Goal: Task Accomplishment & Management: Manage account settings

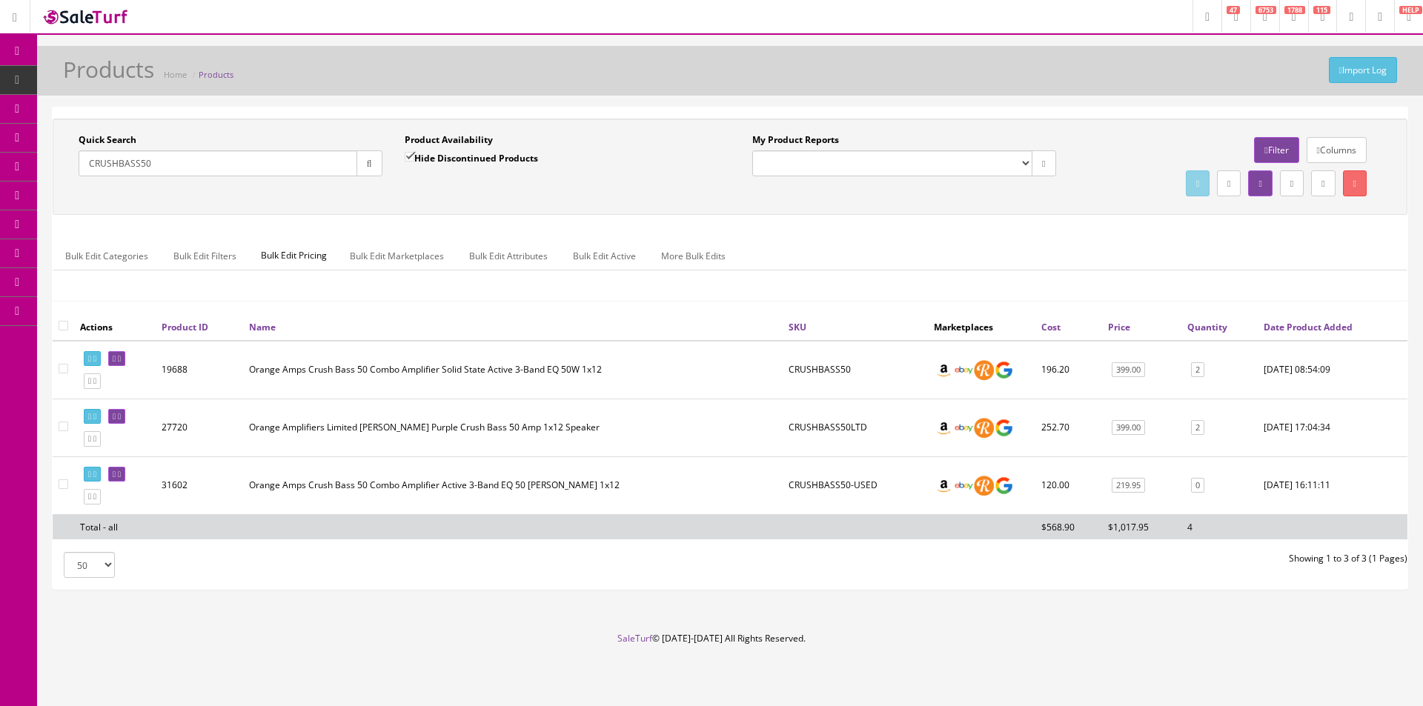
click at [278, 156] on input "CRUSHBASS50" at bounding box center [218, 163] width 279 height 26
paste input "PRO412"
click at [361, 167] on button "button" at bounding box center [369, 163] width 26 height 26
drag, startPoint x: 366, startPoint y: 190, endPoint x: 1417, endPoint y: 215, distance: 1051.2
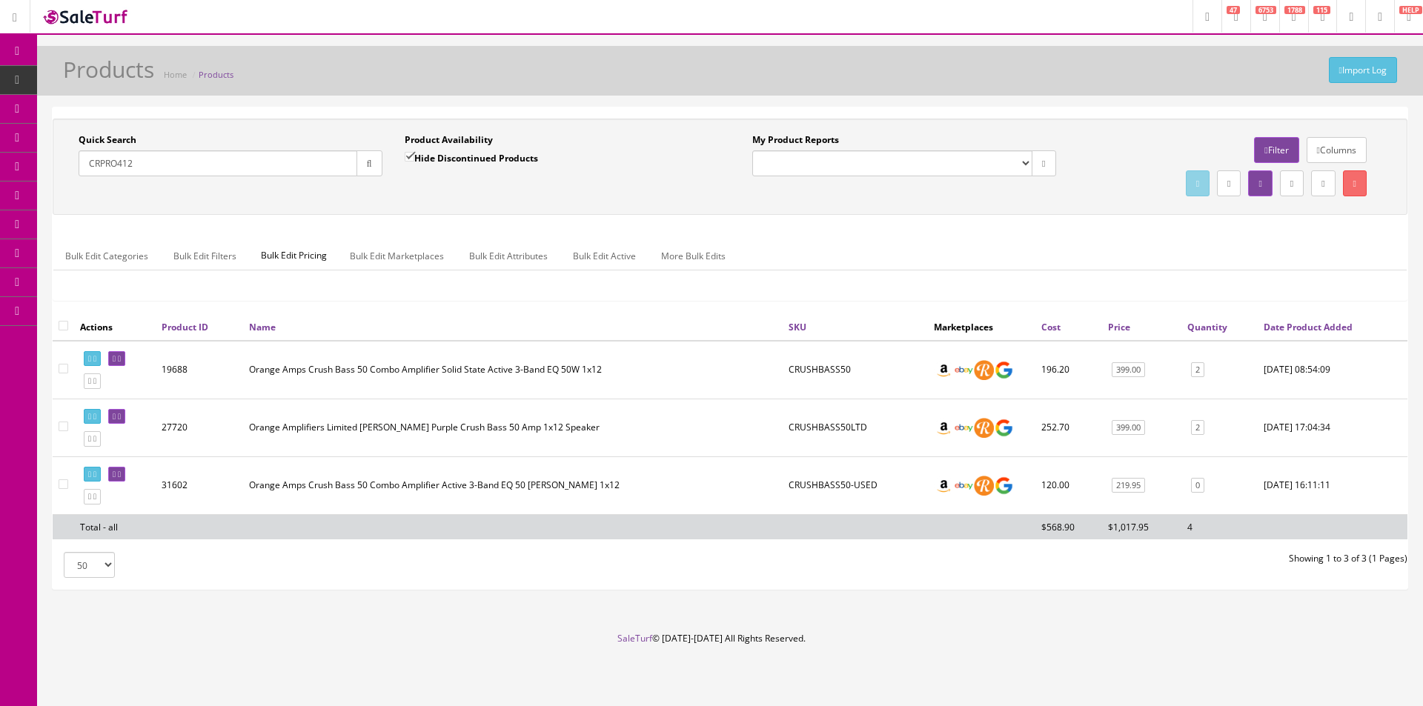
click at [366, 191] on div "Quick Search CRPRO412 Date From Product Availability Hide Discontinued Products…" at bounding box center [729, 166] width 1347 height 67
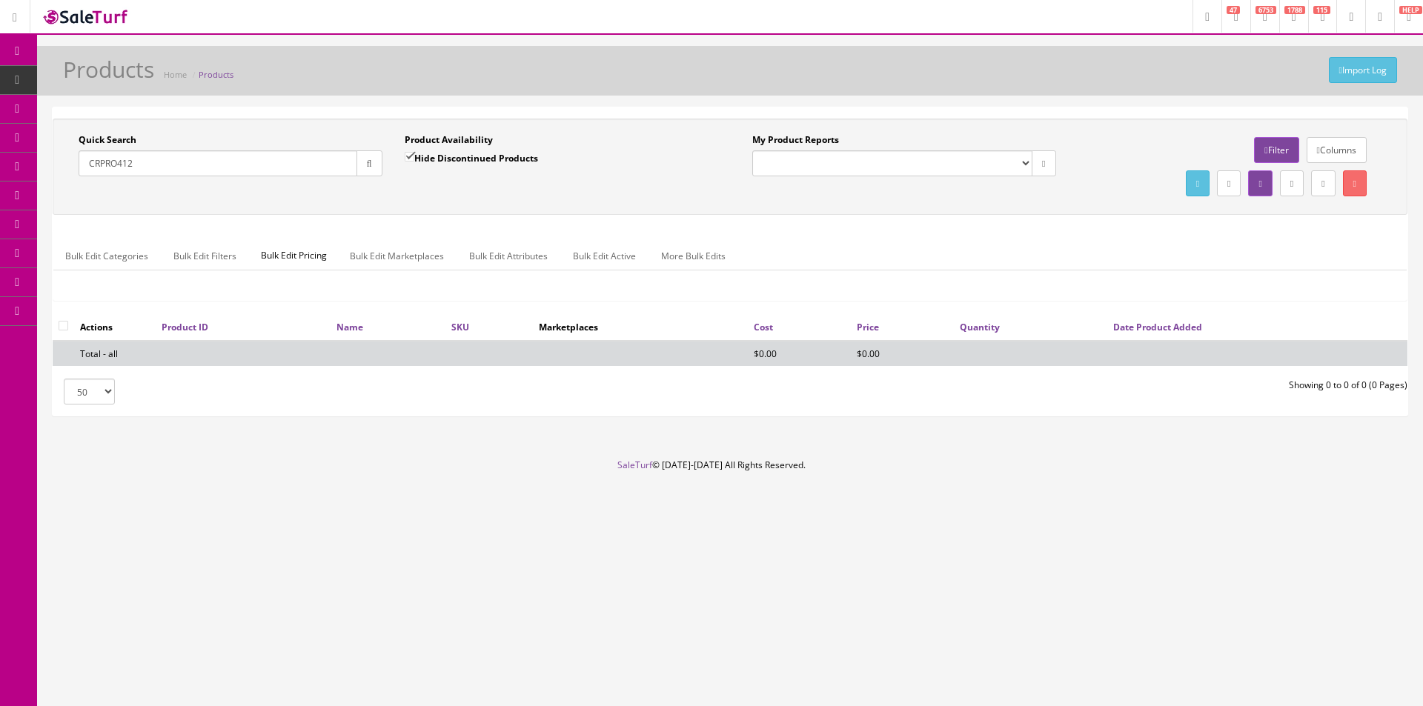
click at [290, 167] on input "CRPRO412" at bounding box center [218, 163] width 279 height 26
paste input "2311600000"
type input "2311600000"
drag, startPoint x: 361, startPoint y: 159, endPoint x: 385, endPoint y: 183, distance: 34.1
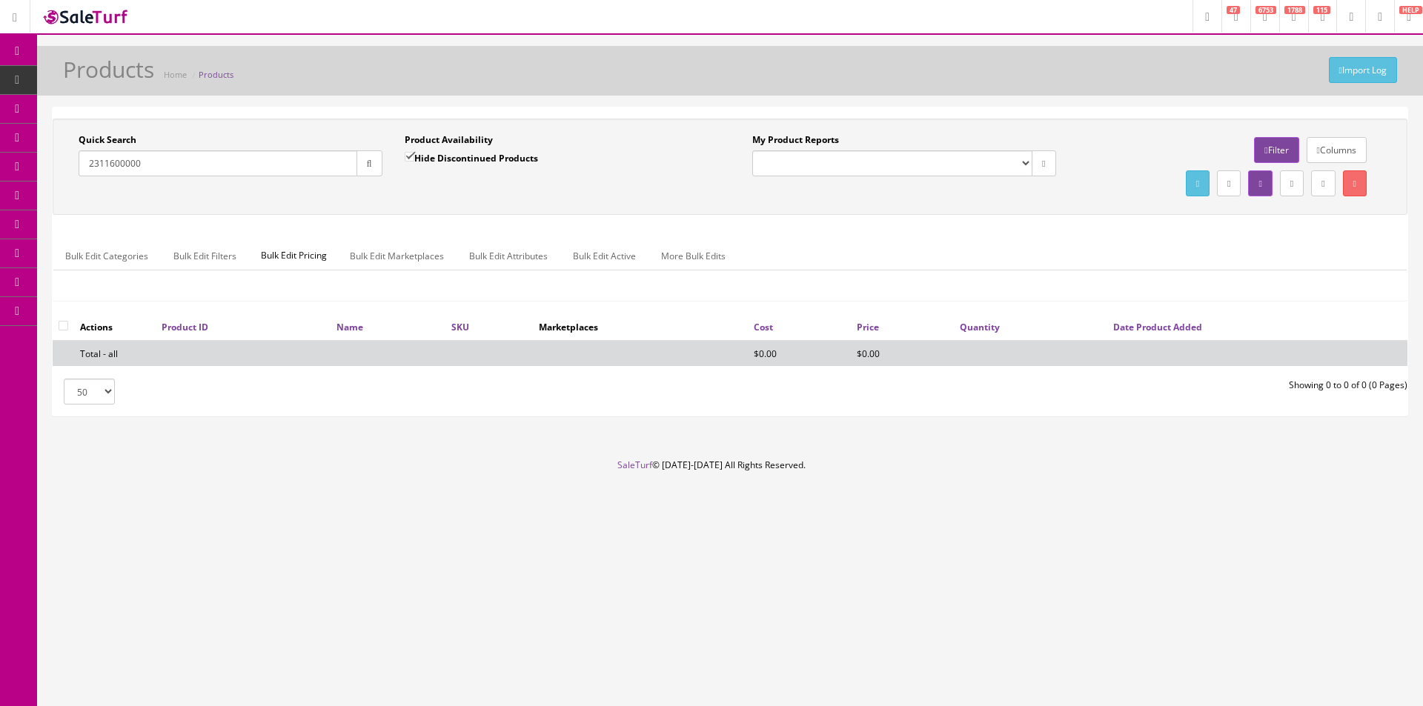
click at [361, 159] on button "button" at bounding box center [369, 163] width 26 height 26
click at [385, 184] on div "Quick Search 2311600000 Date From" at bounding box center [230, 160] width 326 height 54
click at [129, 174] on input "2311600000" at bounding box center [218, 163] width 279 height 26
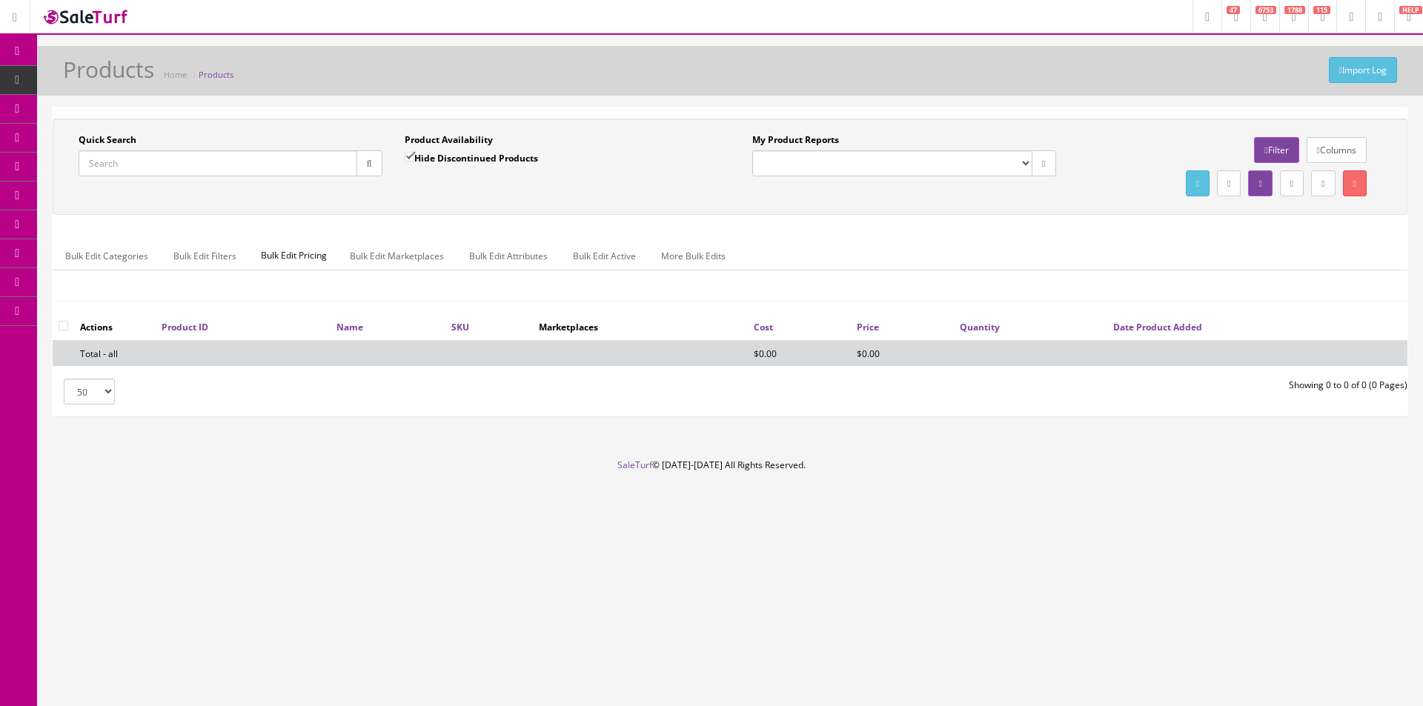
click at [946, 98] on div "Import Log Products Home Products Quick Search Date From Product Availability H…" at bounding box center [730, 252] width 1386 height 413
click at [946, 97] on div "Import Log Products Home Products Quick Search Date From Product Availability H…" at bounding box center [730, 252] width 1386 height 413
drag, startPoint x: 948, startPoint y: 94, endPoint x: 987, endPoint y: 102, distance: 40.1
click at [949, 94] on div "Import Log Products Home Products" at bounding box center [730, 71] width 1386 height 50
click at [265, 174] on input "Quick Search" at bounding box center [218, 163] width 279 height 26
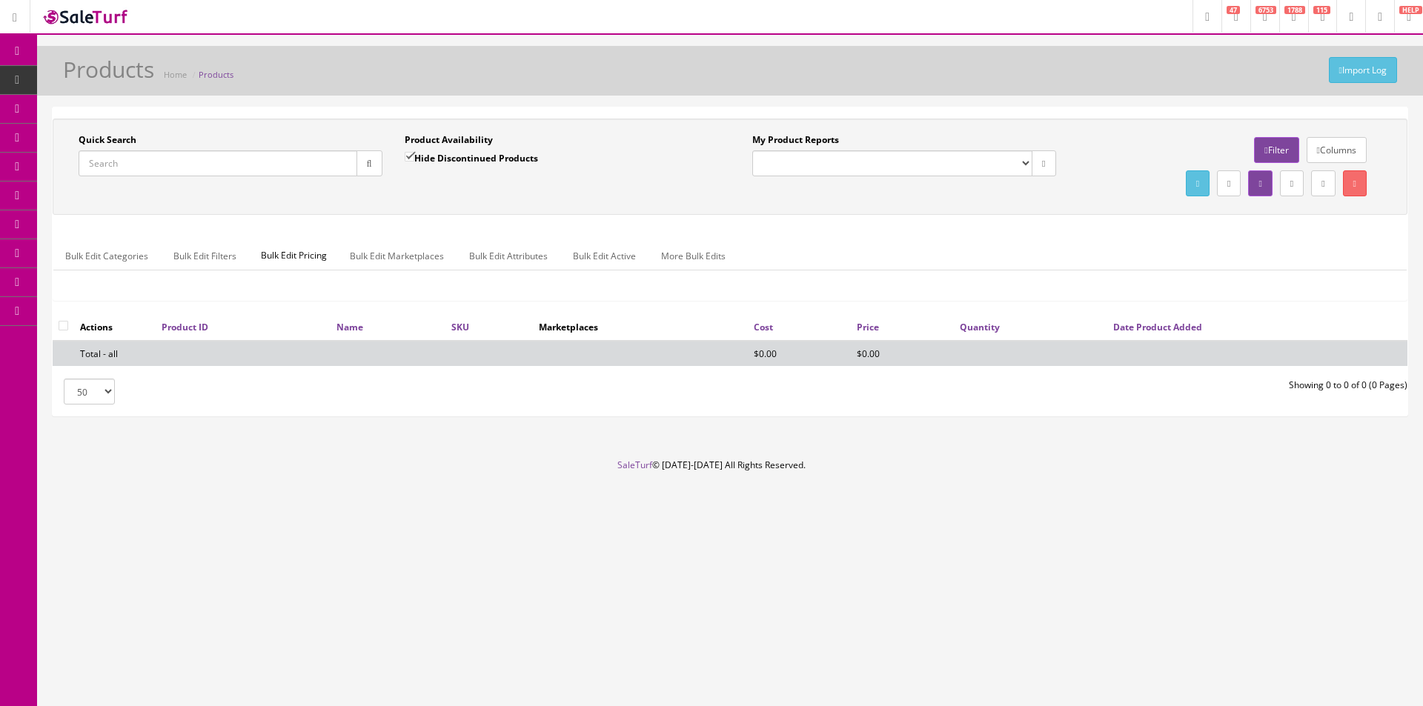
click at [265, 174] on input "Quick Search" at bounding box center [218, 163] width 279 height 26
paste input "UKEVISTADEERB"
type input "UKEVISTADEERB"
click at [369, 166] on icon "button" at bounding box center [369, 163] width 5 height 9
click at [456, 162] on label "Hide Discontinued Products" at bounding box center [471, 157] width 133 height 15
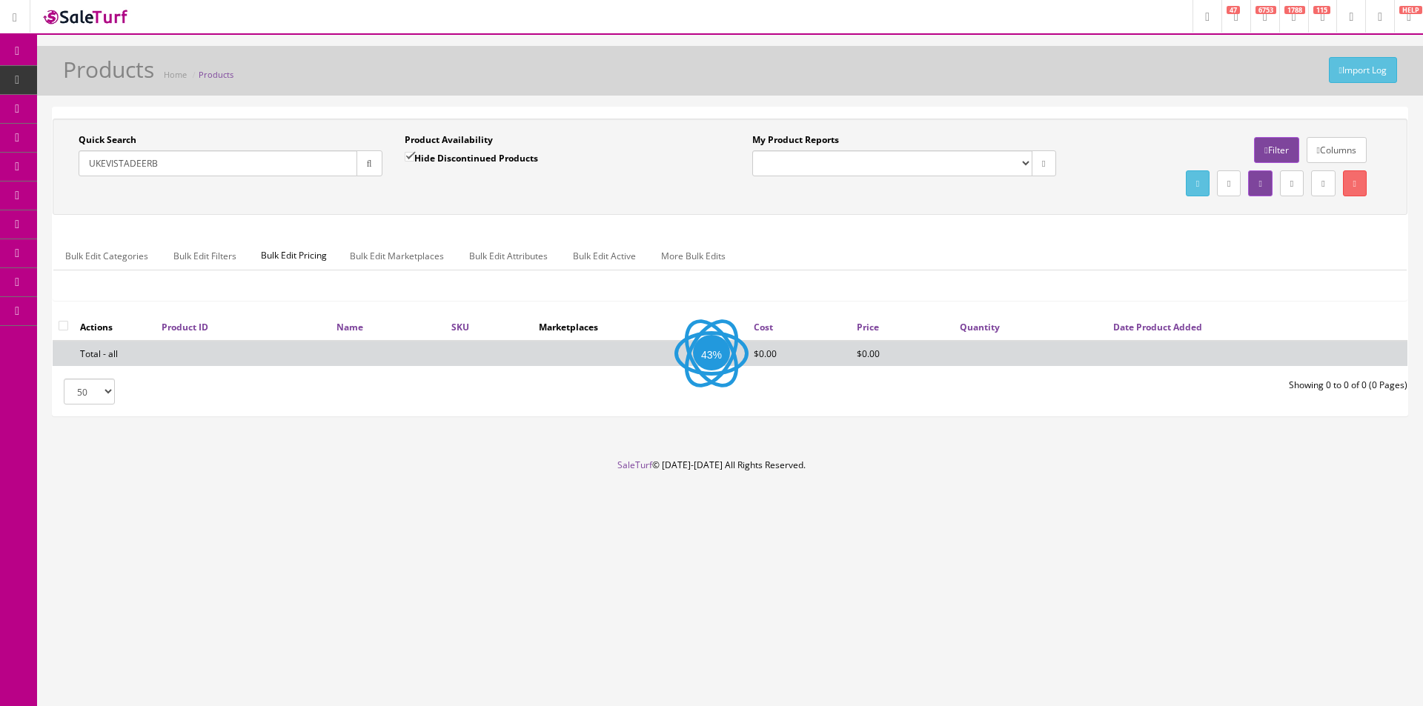
click at [414, 162] on input "Hide Discontinued Products" at bounding box center [410, 157] width 10 height 10
checkbox input "false"
click at [424, 193] on div "Quick Search UKEVISTADEERB Date From Product Availability Hide Discontinued Pro…" at bounding box center [729, 166] width 1347 height 67
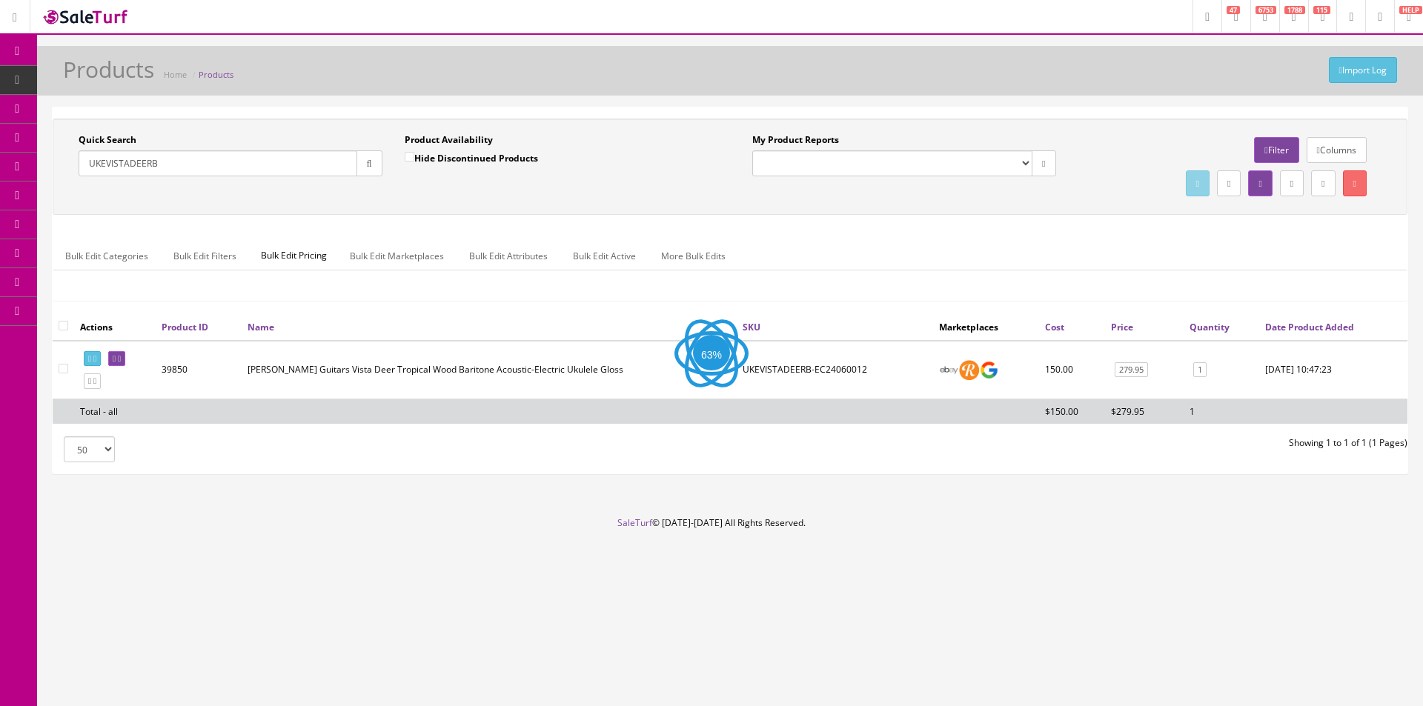
click at [394, 181] on div "Product Availability Hide Discontinued Products Date To" at bounding box center [557, 160] width 326 height 54
click at [368, 165] on icon "button" at bounding box center [369, 163] width 5 height 9
click at [116, 357] on icon at bounding box center [114, 359] width 3 height 8
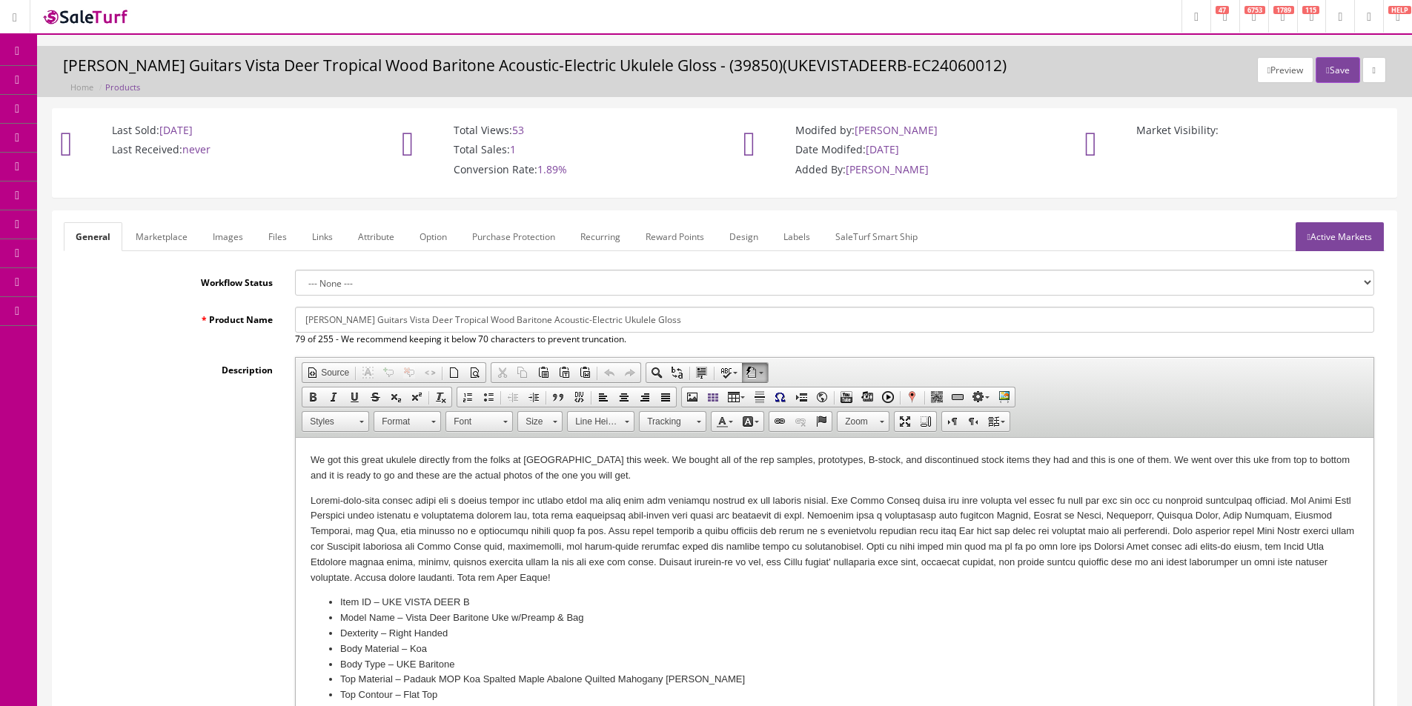
click at [125, 83] on span "Products" at bounding box center [106, 79] width 36 height 13
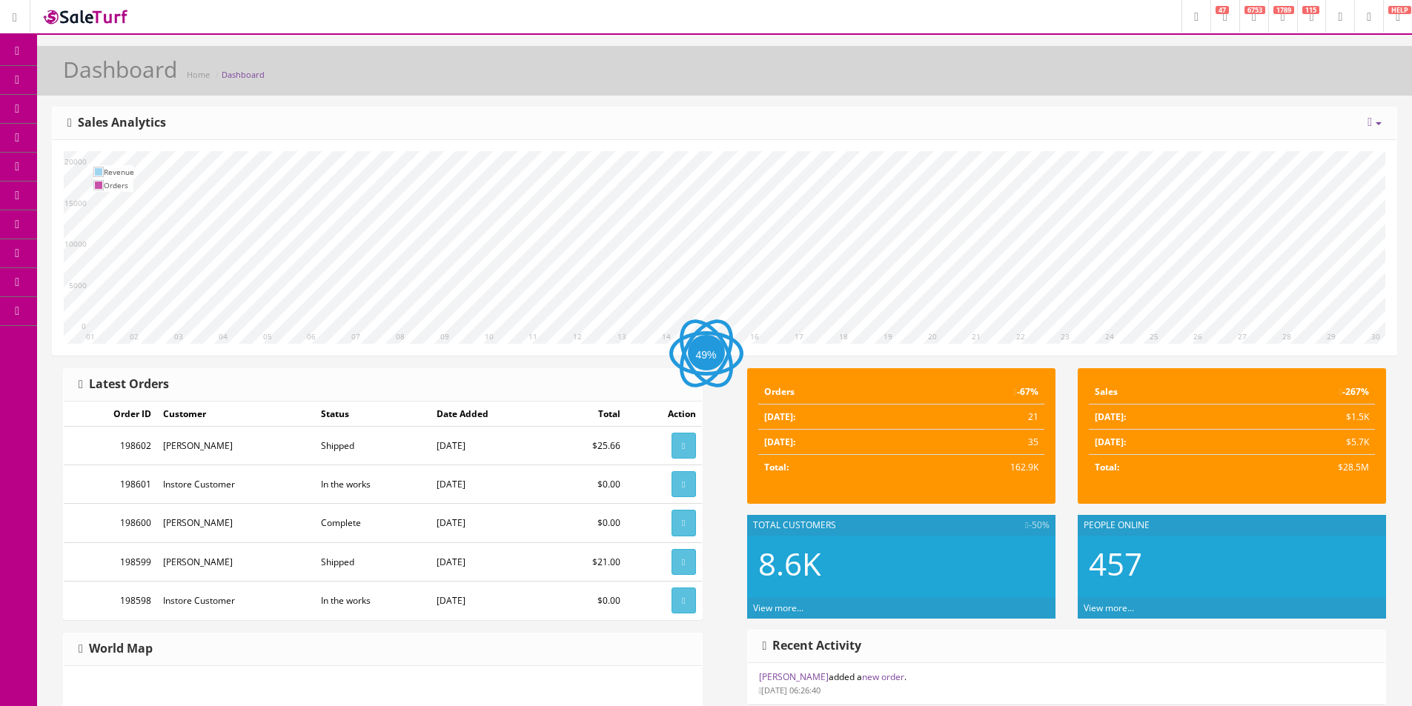
click at [87, 86] on link "Products" at bounding box center [115, 80] width 156 height 29
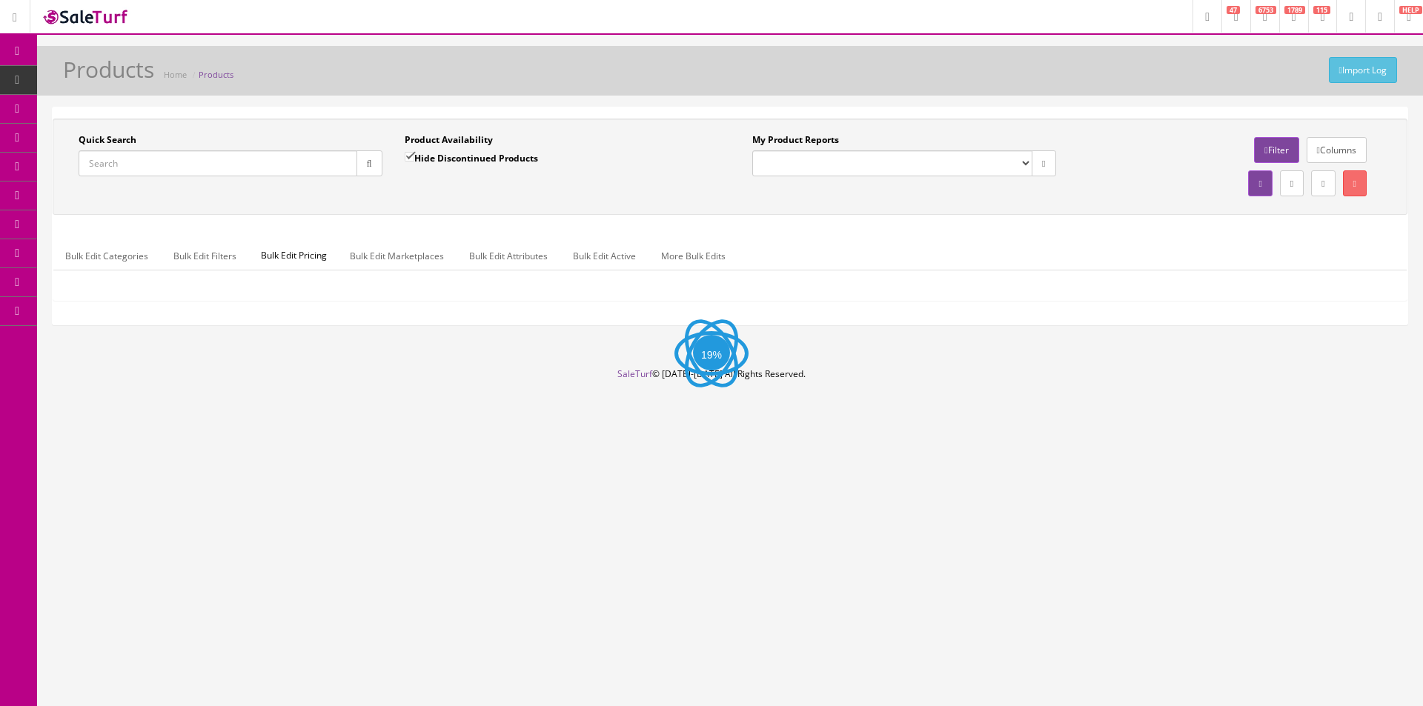
click at [259, 176] on div at bounding box center [231, 163] width 304 height 26
click at [265, 170] on input "Quick Search" at bounding box center [218, 163] width 279 height 26
paste input "2311600000"
type input "2311600000"
drag, startPoint x: 357, startPoint y: 163, endPoint x: 370, endPoint y: 179, distance: 20.6
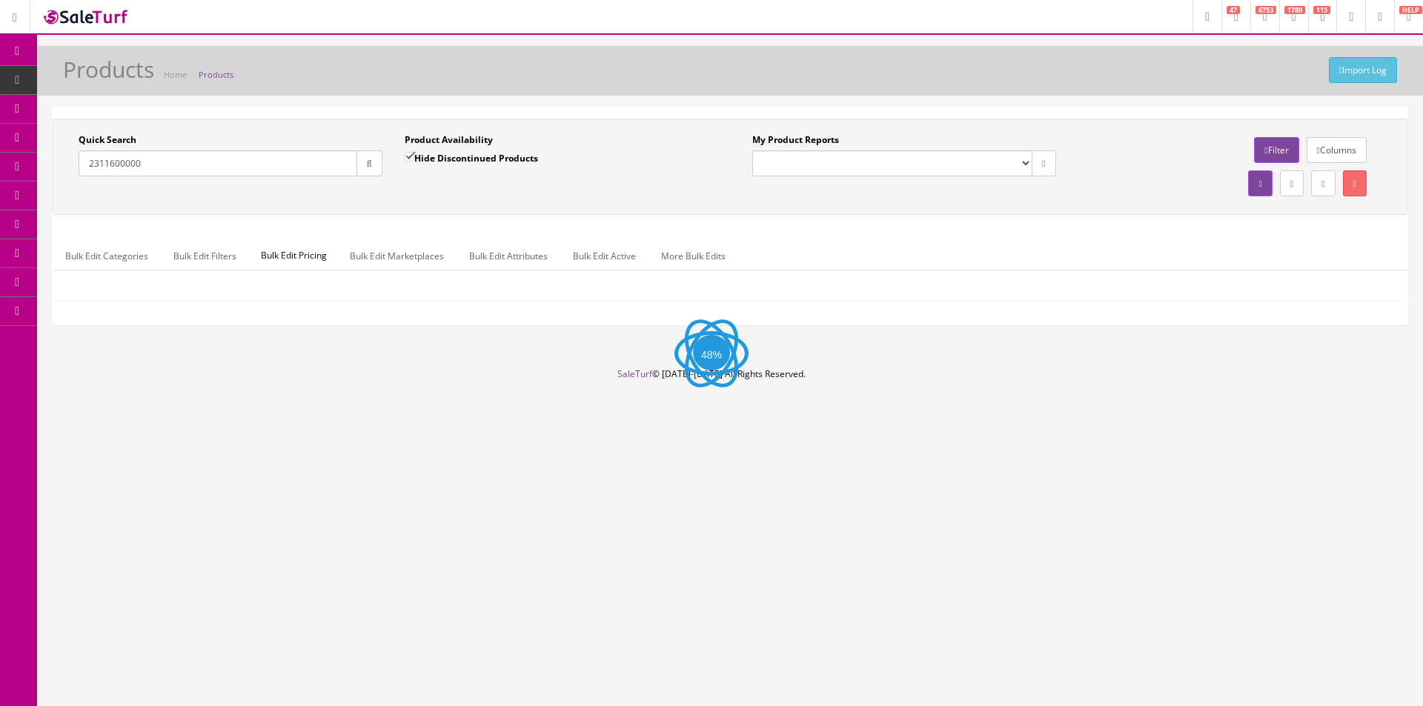
click at [358, 163] on button "button" at bounding box center [369, 163] width 26 height 26
click at [371, 180] on div "Quick Search 2311600000 Date From" at bounding box center [230, 160] width 326 height 54
click at [356, 159] on button "button" at bounding box center [369, 163] width 26 height 26
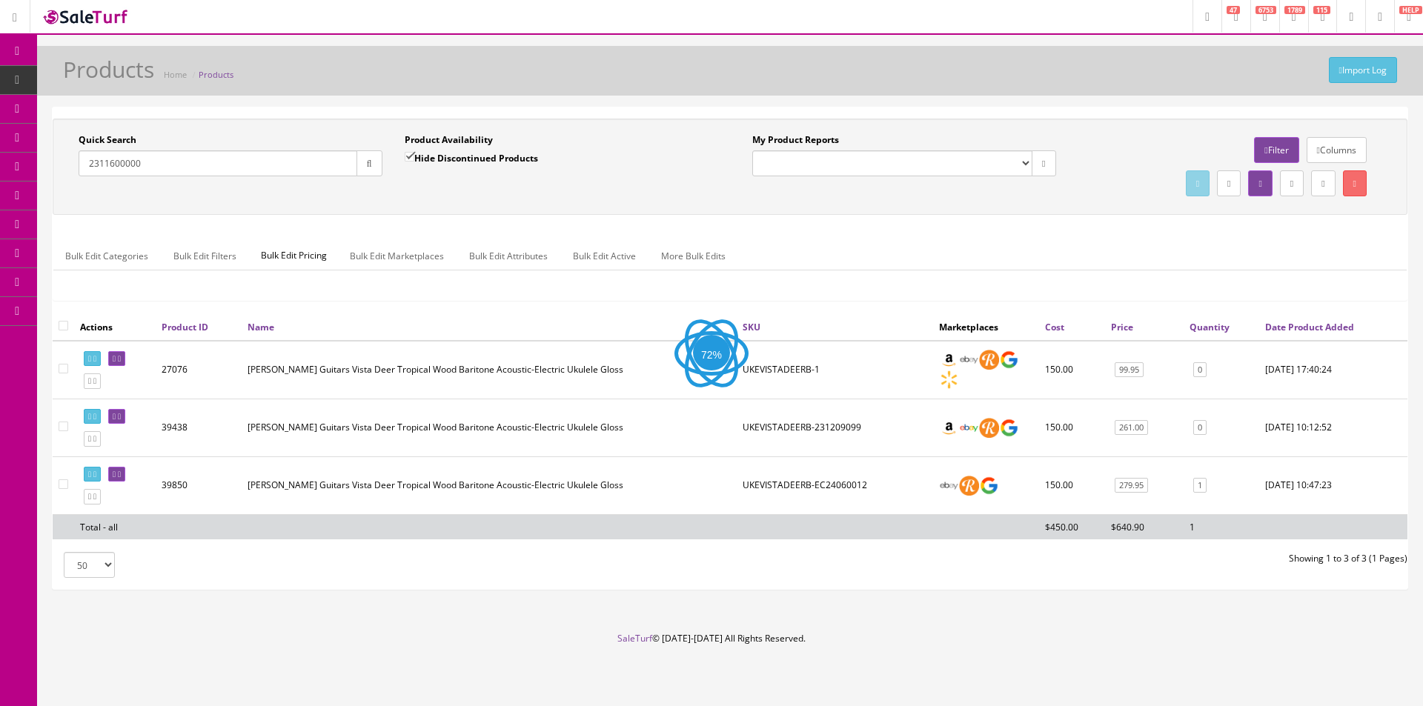
click at [432, 193] on div "Quick Search 2311600000 Date From Product Availability Hide Discontinued Produc…" at bounding box center [729, 166] width 1347 height 67
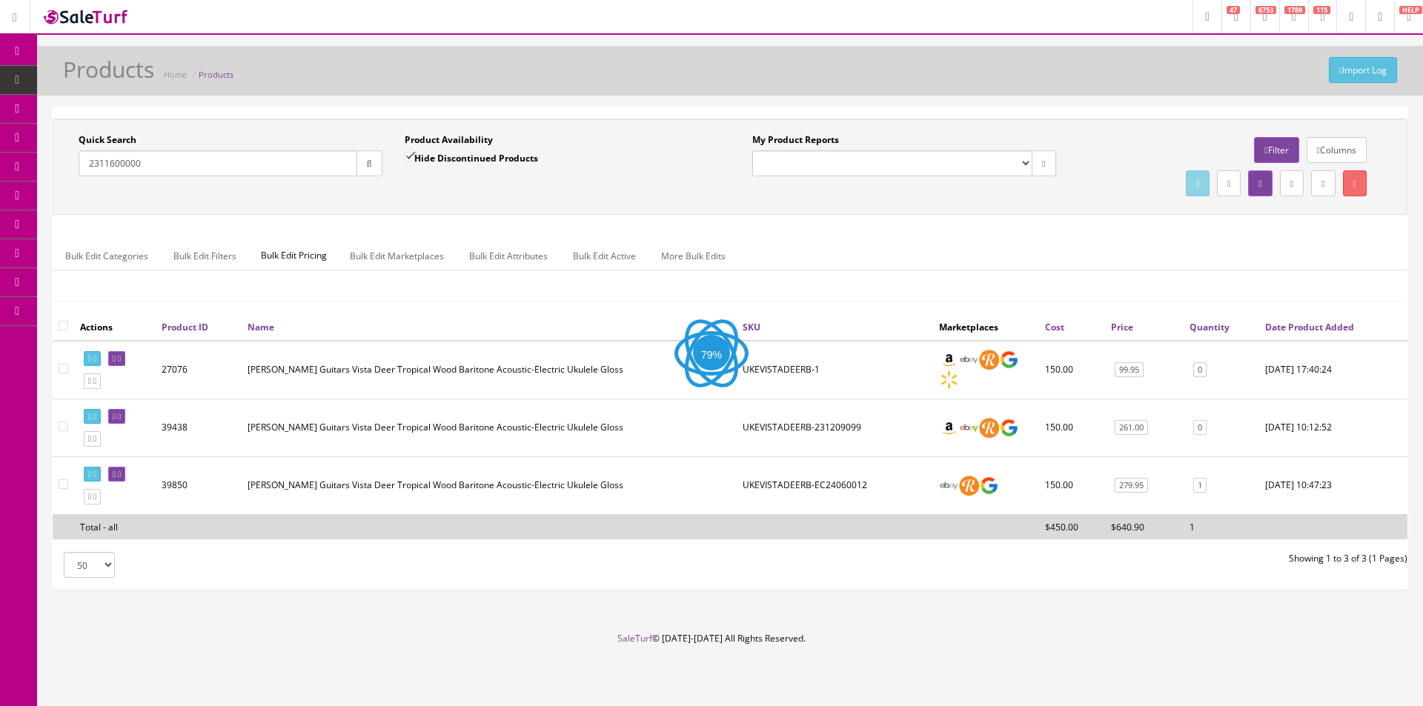
click at [432, 193] on div "Quick Search 2311600000 Date From Product Availability Hide Discontinued Produc…" at bounding box center [729, 166] width 1347 height 67
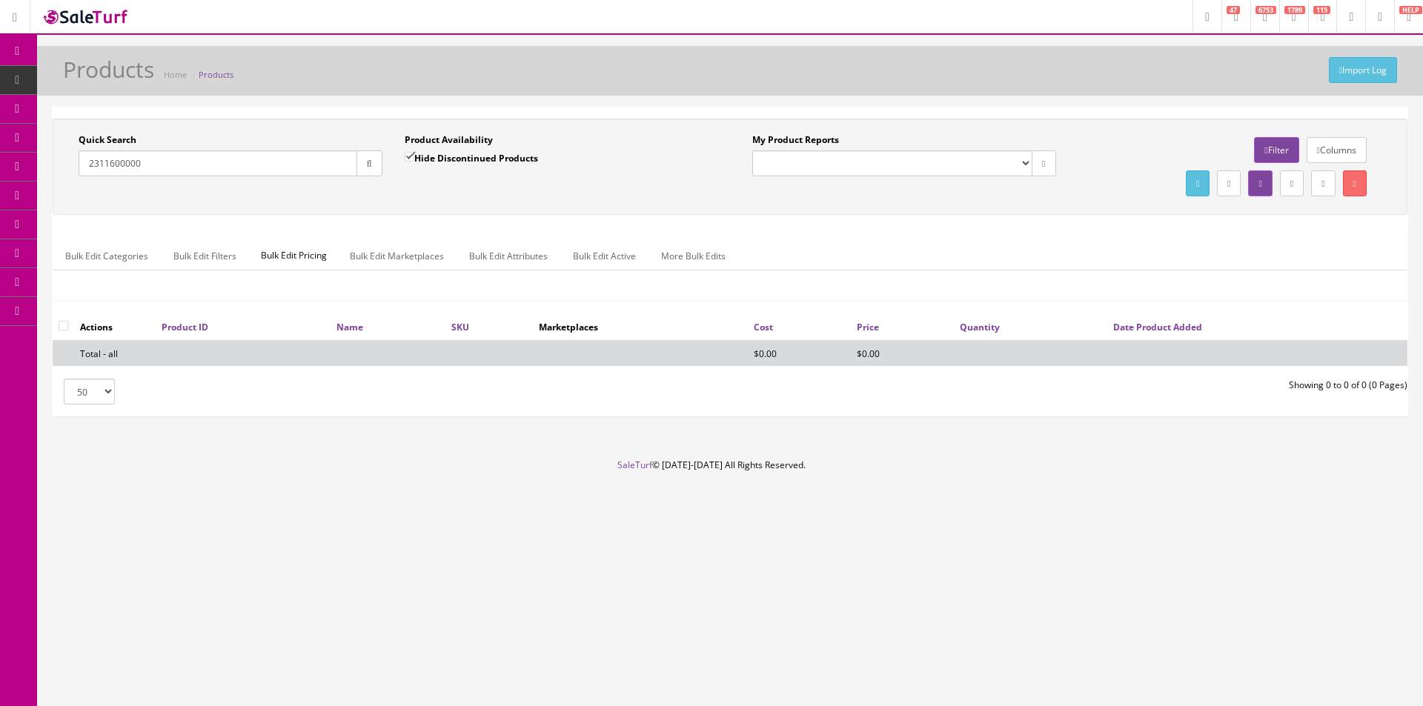
click at [359, 167] on button "button" at bounding box center [369, 163] width 26 height 26
click at [388, 209] on div "Quick Search 2311600000 Date From Product Availability Hide Discontinued Produc…" at bounding box center [730, 167] width 1355 height 96
click at [414, 158] on input "Hide Discontinued Products" at bounding box center [410, 157] width 10 height 10
checkbox input "false"
click at [402, 193] on div "Quick Search 2311600000 Date From Product Availability Hide Discontinued Produc…" at bounding box center [729, 166] width 1347 height 67
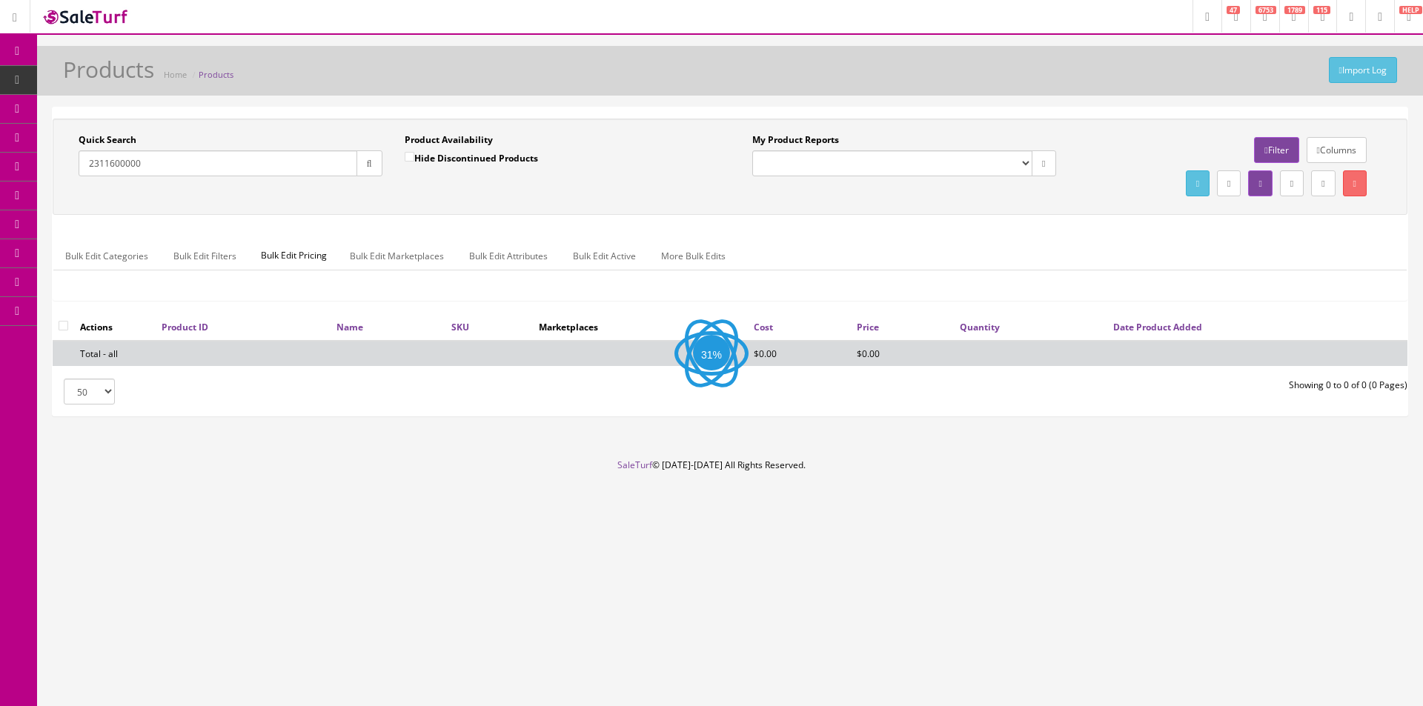
click at [608, 202] on div "Quick Search 2311600000 Date From Product Availability Hide Discontinued Produc…" at bounding box center [730, 167] width 1355 height 96
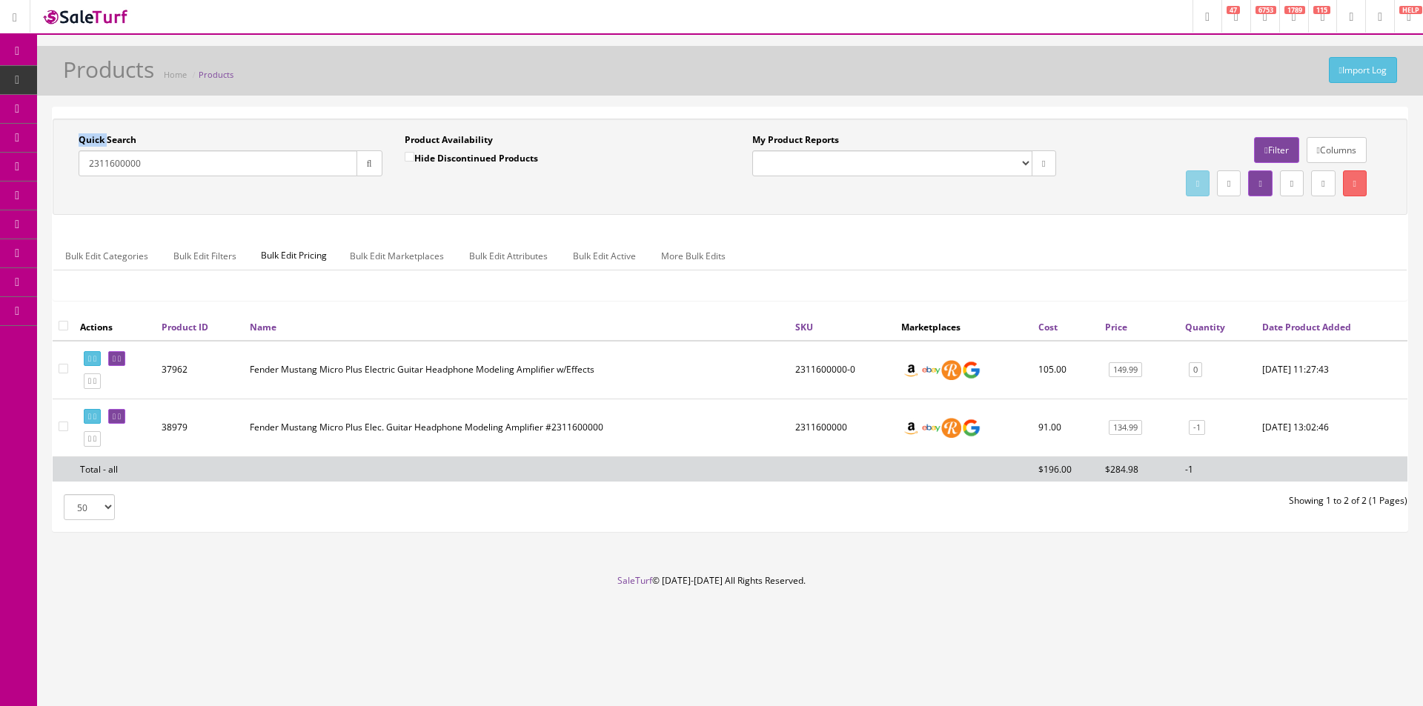
click at [608, 202] on div "Quick Search 2311600000 Date From Product Availability Hide Discontinued Produc…" at bounding box center [730, 167] width 1355 height 96
click at [125, 416] on link at bounding box center [116, 417] width 17 height 16
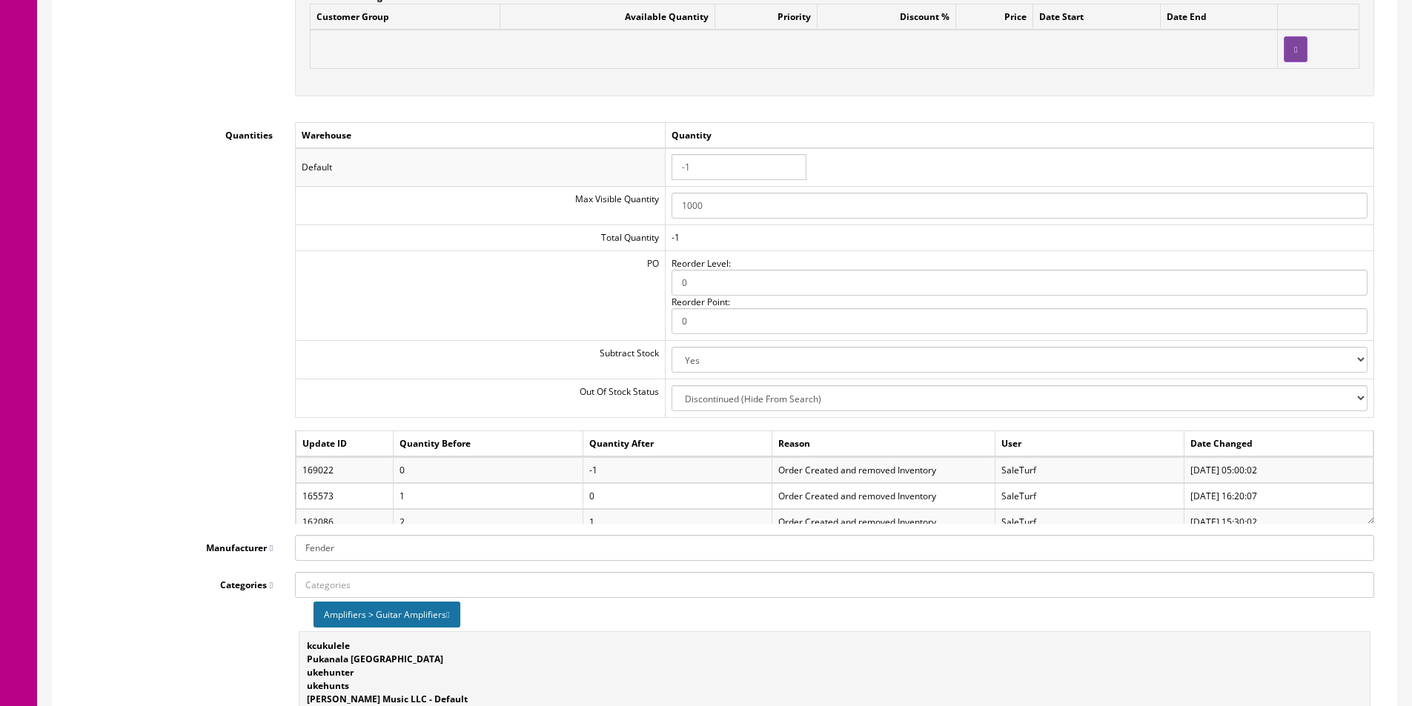
scroll to position [1630, 0]
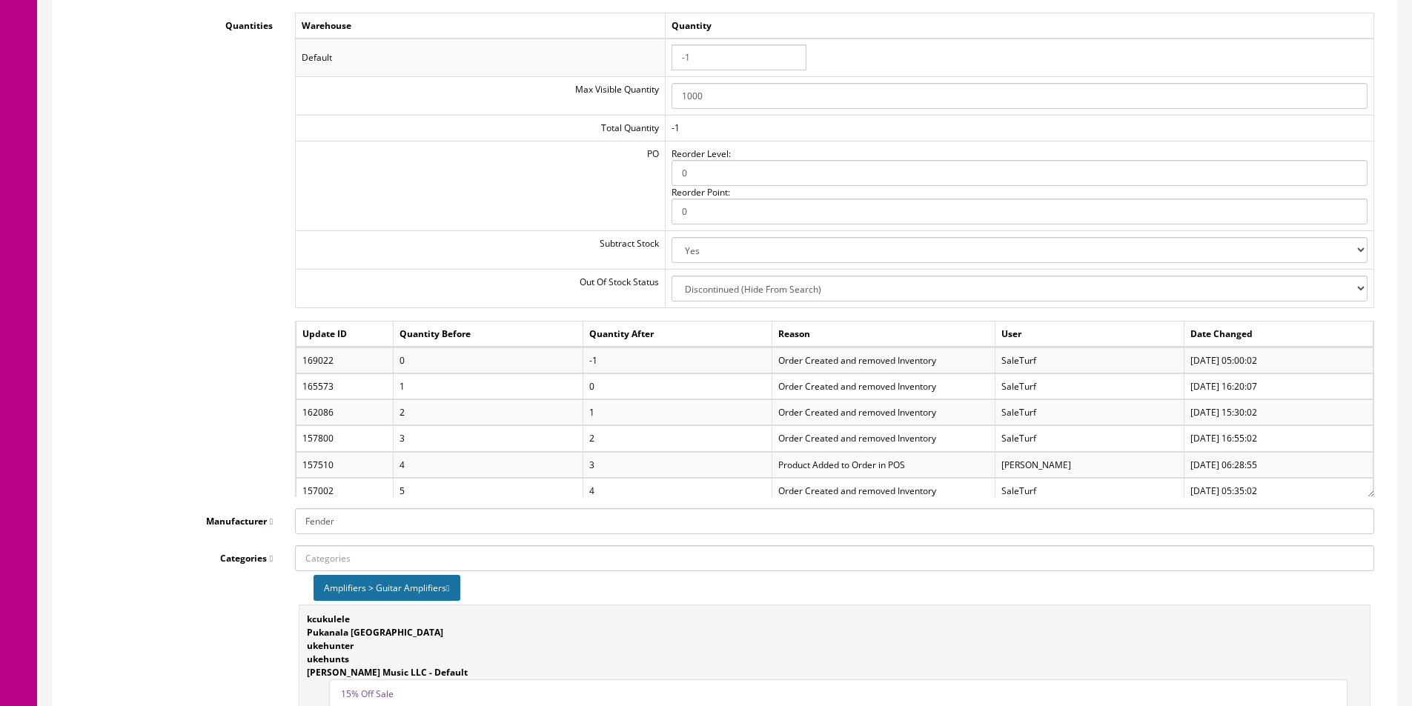
drag, startPoint x: 1370, startPoint y: 407, endPoint x: 1368, endPoint y: 490, distance: 83.0
click at [1368, 490] on div "Update ID Quantity Before Quantity After Reason User Date Changed 169022 0 -1 O…" at bounding box center [834, 409] width 1079 height 176
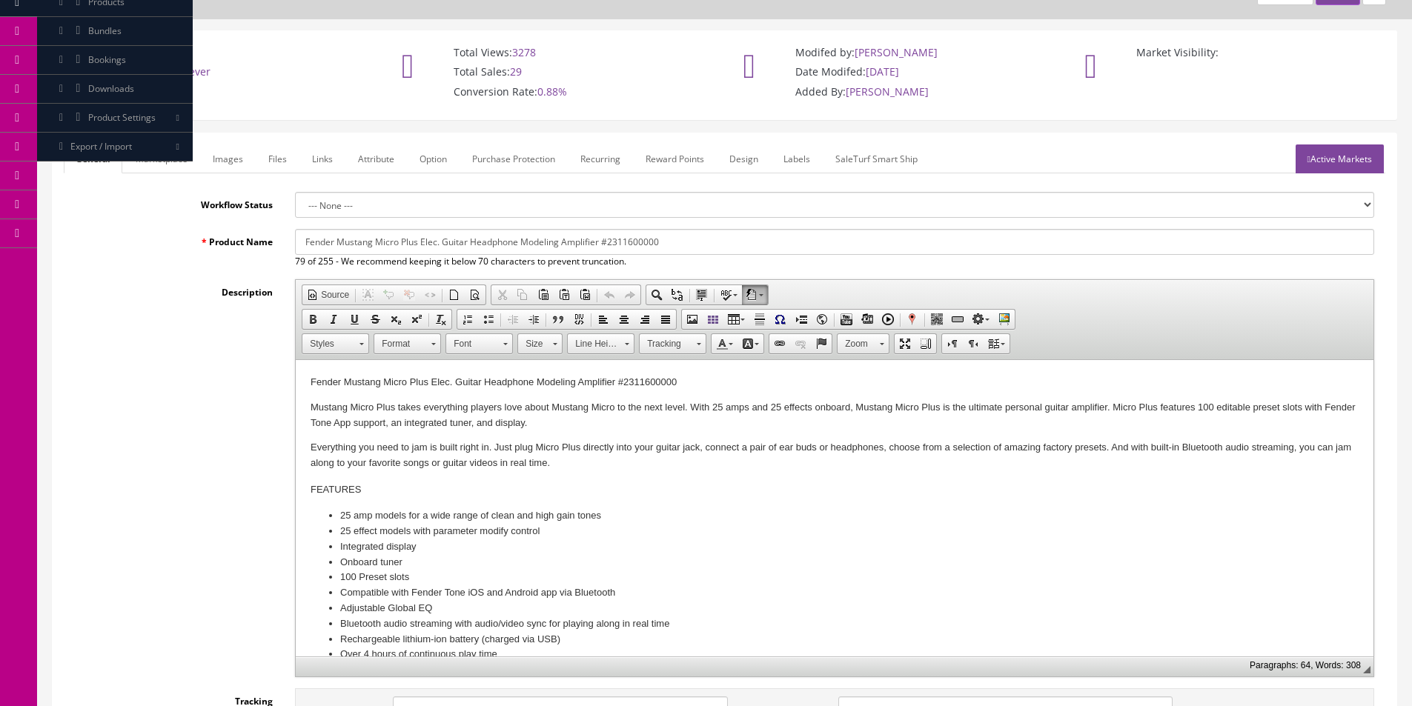
scroll to position [0, 0]
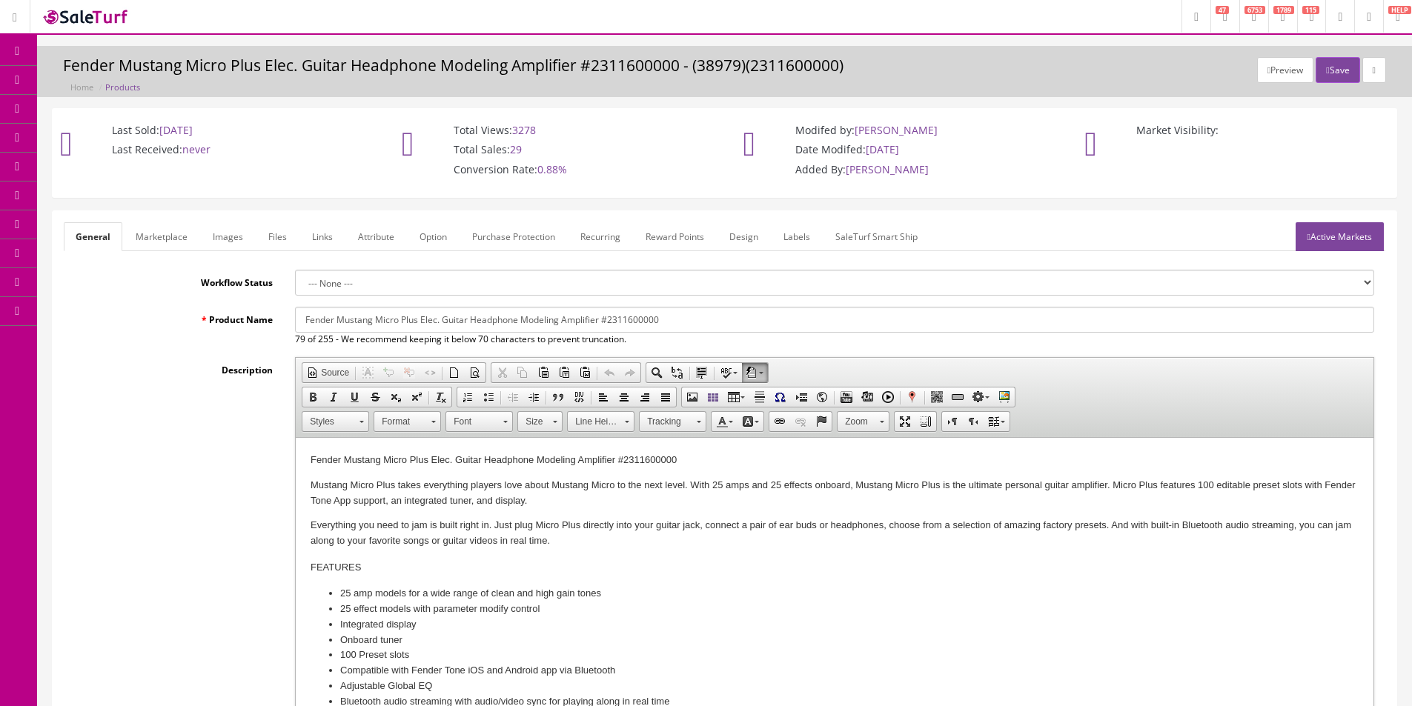
click at [111, 82] on span "Products" at bounding box center [106, 79] width 36 height 13
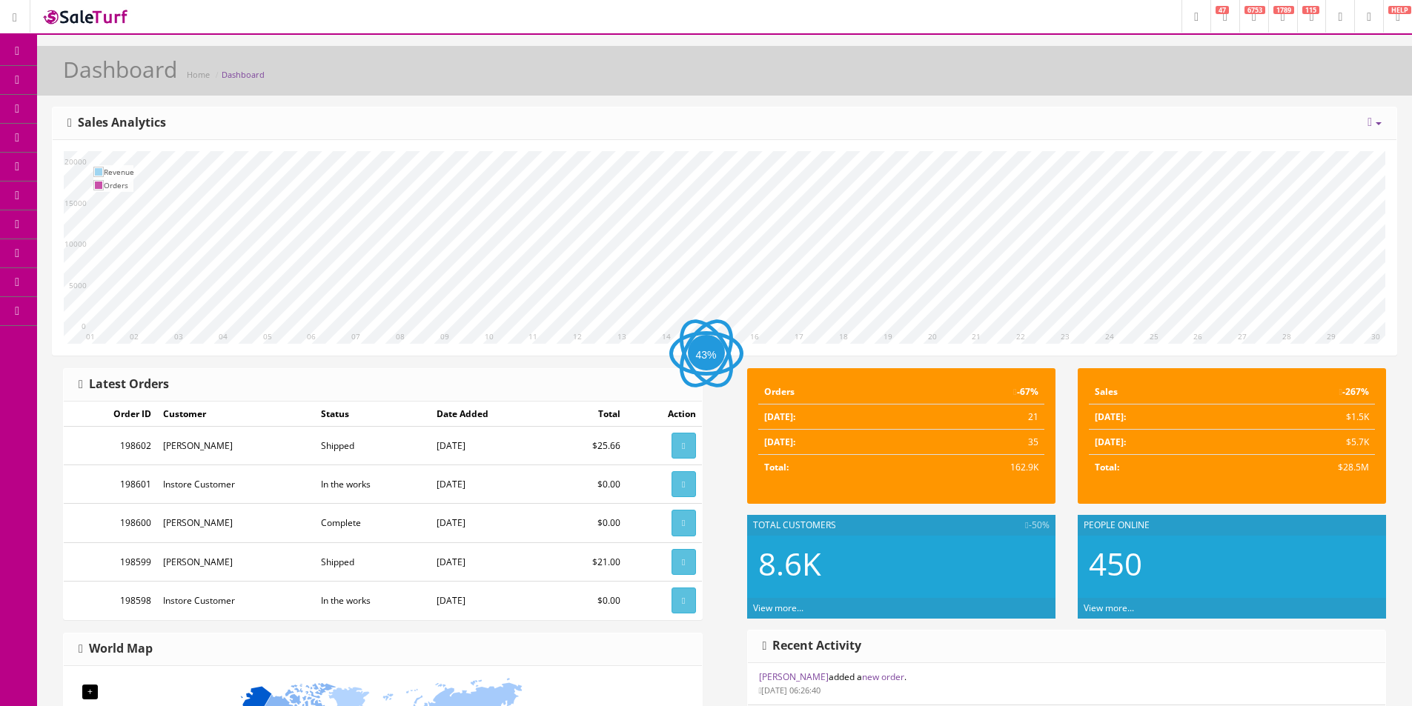
click at [125, 84] on span "Products" at bounding box center [106, 79] width 36 height 13
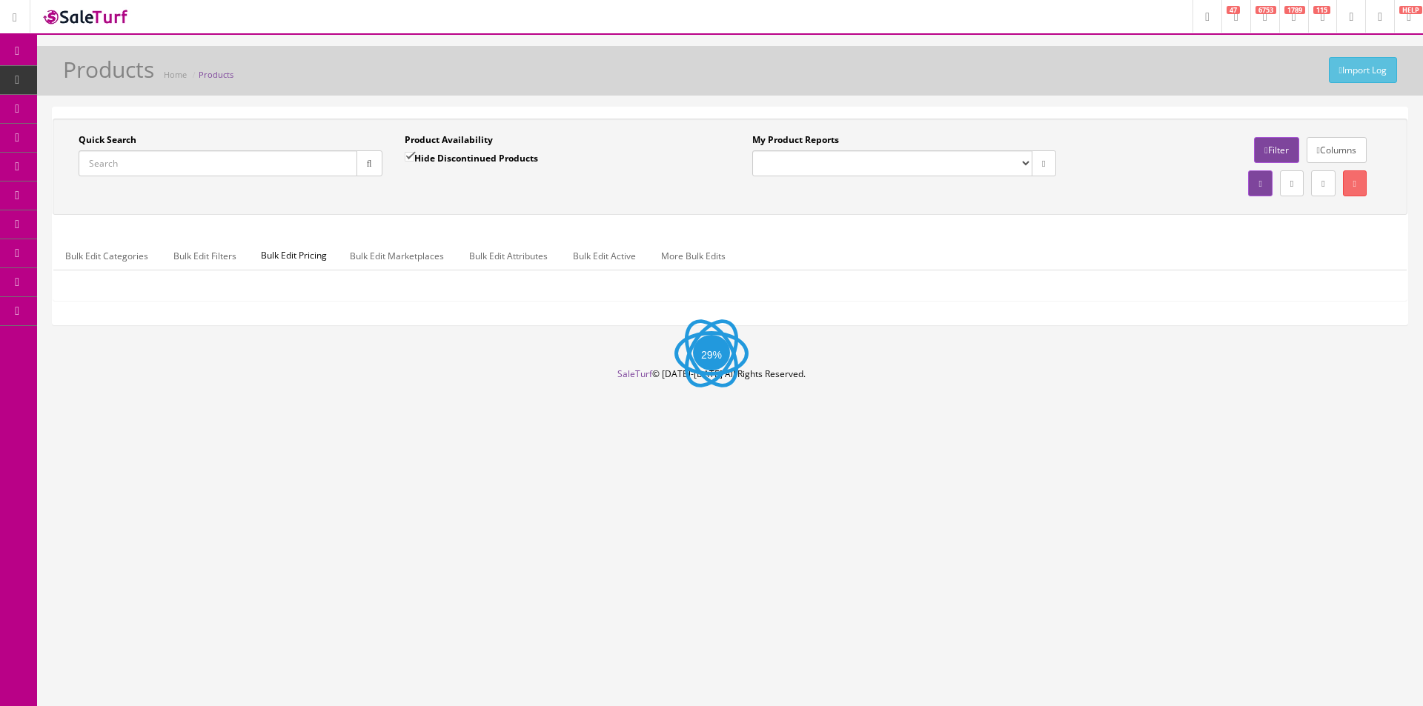
click at [259, 156] on input "Quick Search" at bounding box center [218, 163] width 279 height 26
paste input "MGG01"
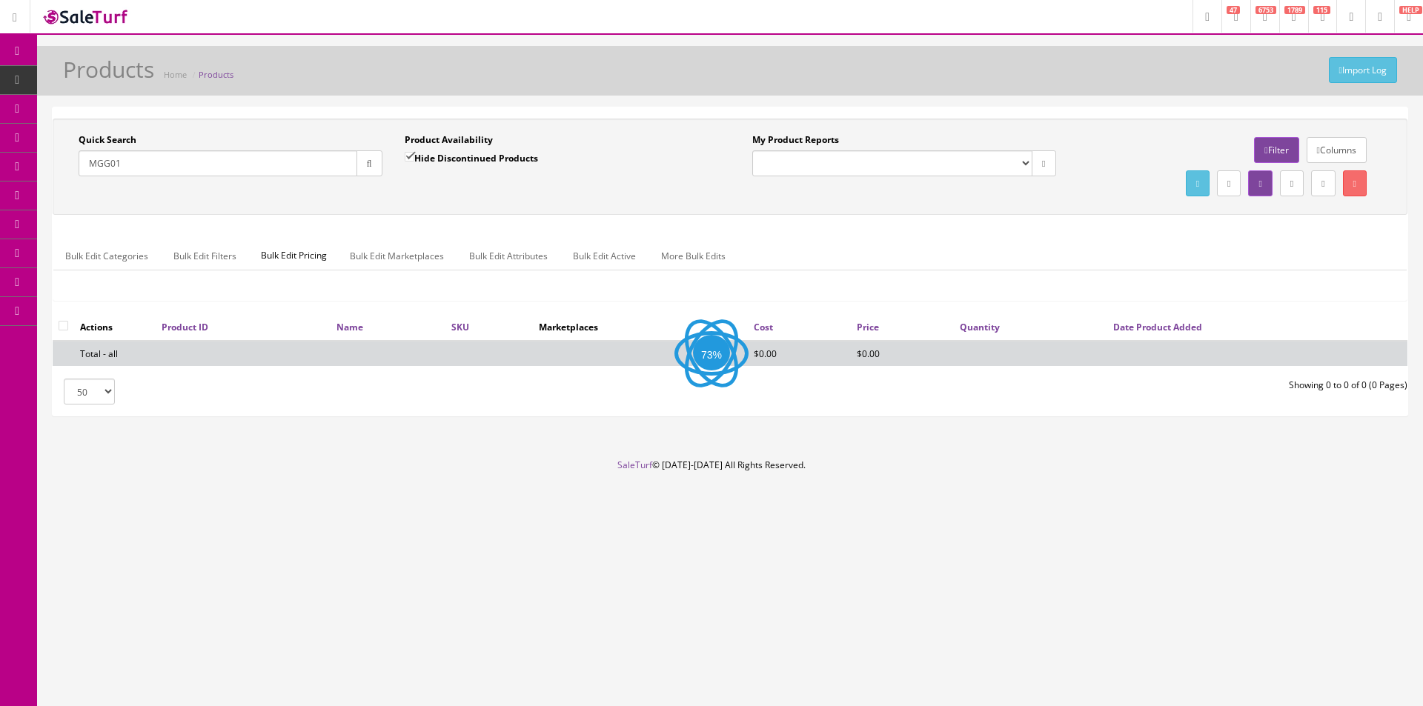
type input "MGG01"
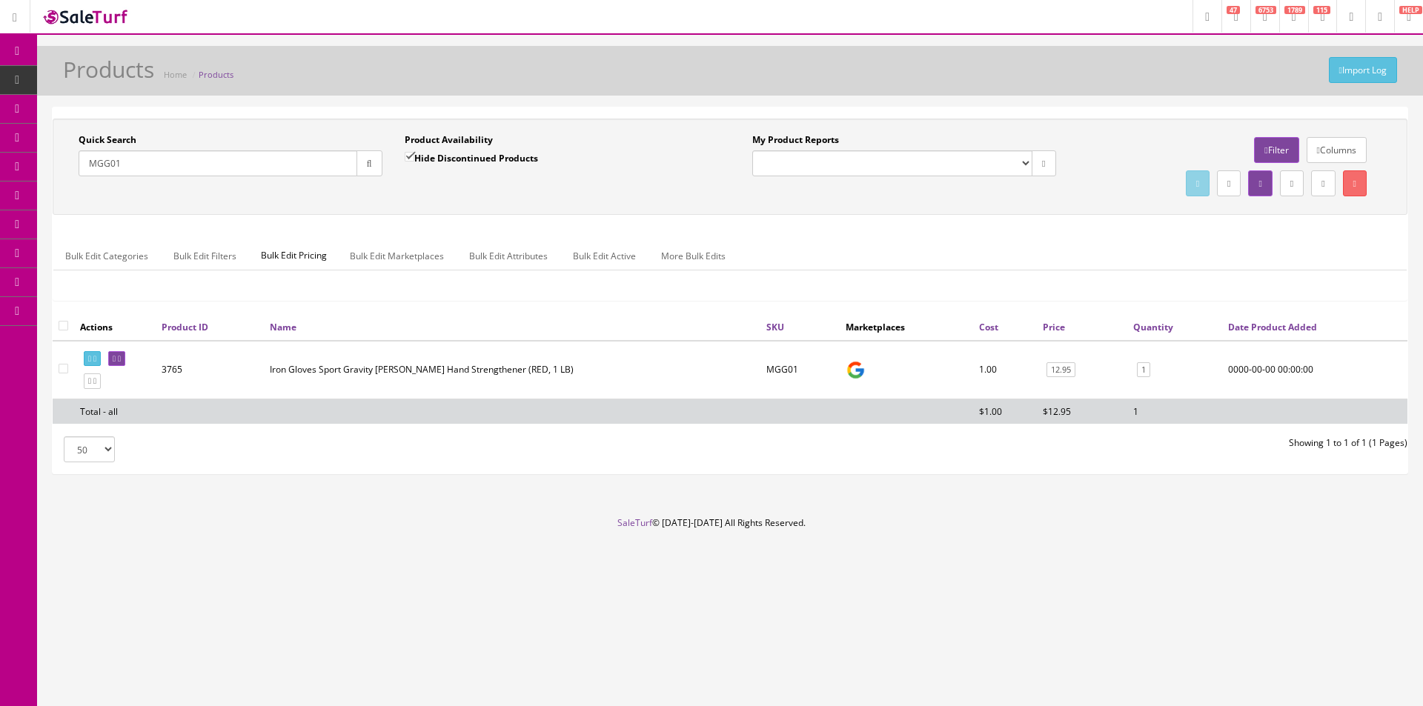
click at [61, 330] on input "checkbox" at bounding box center [64, 326] width 10 height 10
checkbox input "true"
checkbox input"] "true"
click at [603, 262] on link "Bulk Edit Active" at bounding box center [604, 256] width 87 height 29
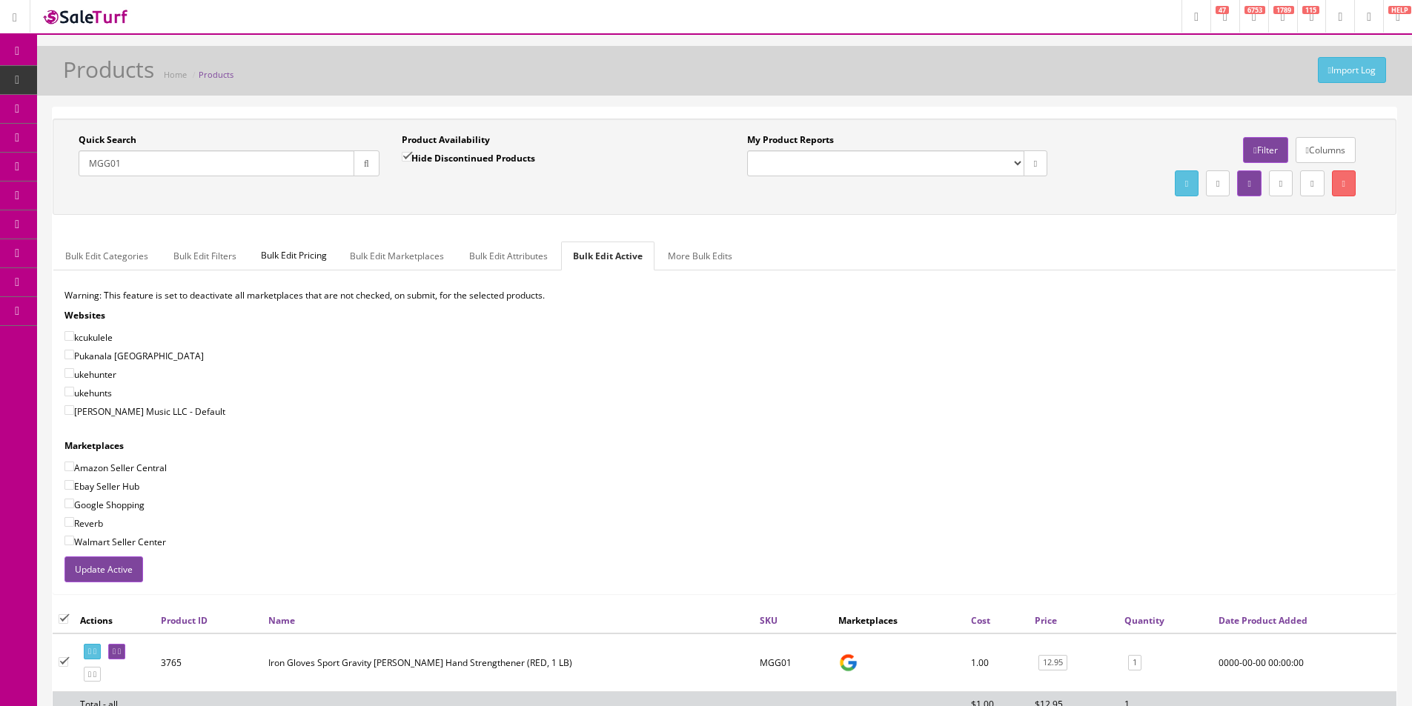
click at [96, 565] on button "Update Active" at bounding box center [103, 570] width 79 height 26
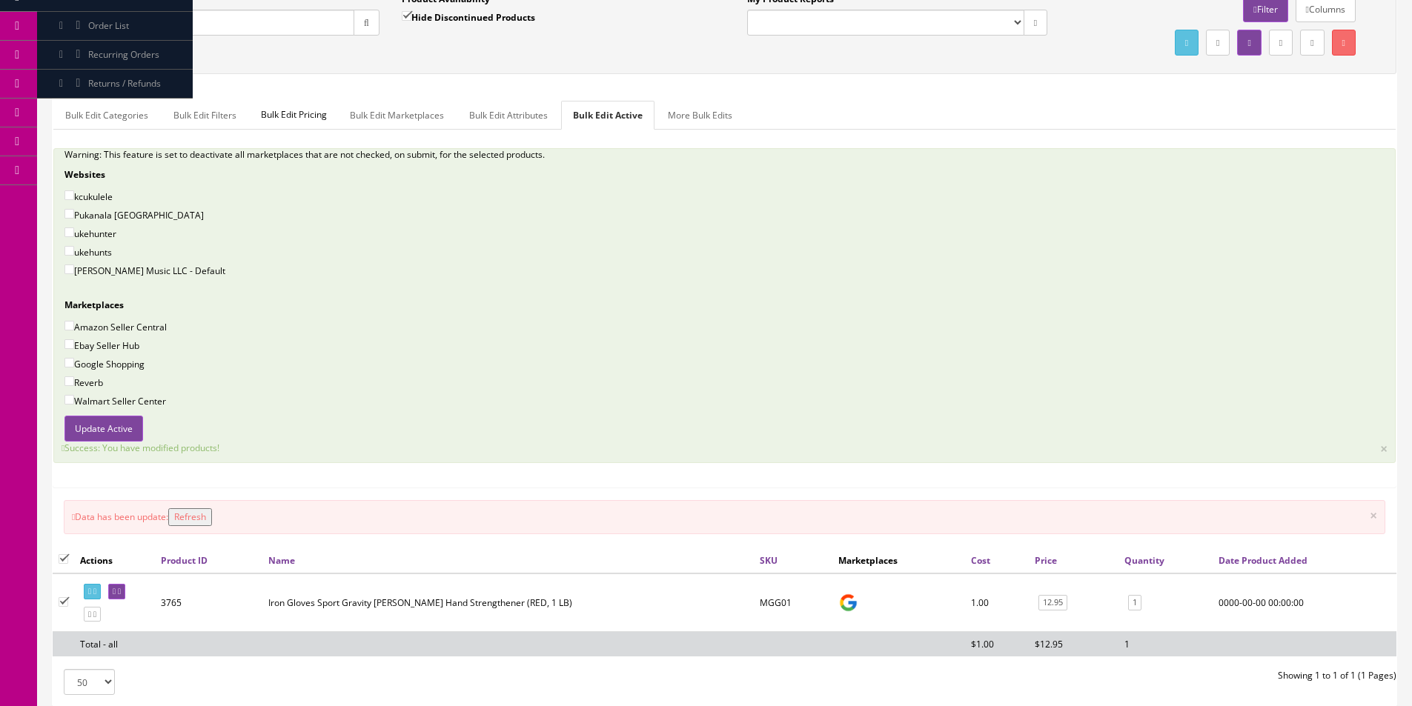
scroll to position [258, 0]
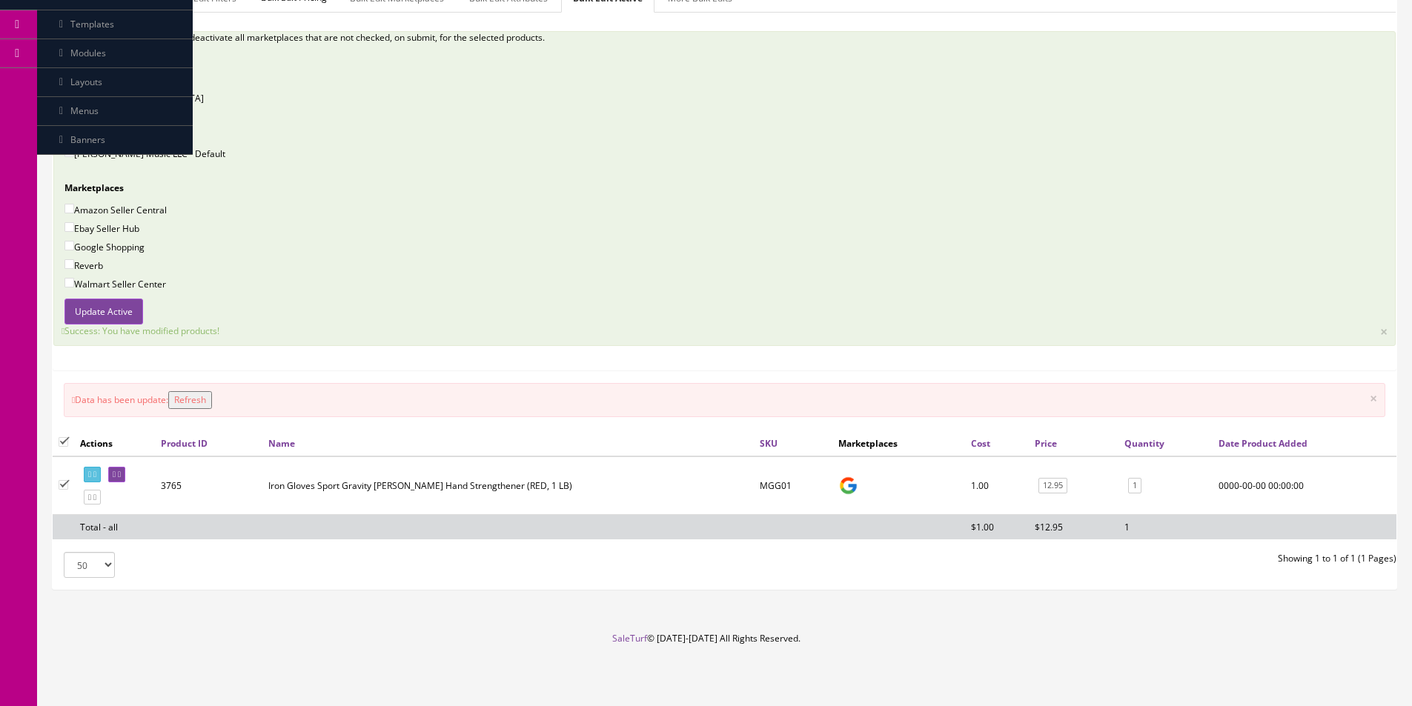
click at [857, 296] on div "Warning: This feature is set to deactivate all marketplaces that are not checke…" at bounding box center [724, 165] width 1342 height 268
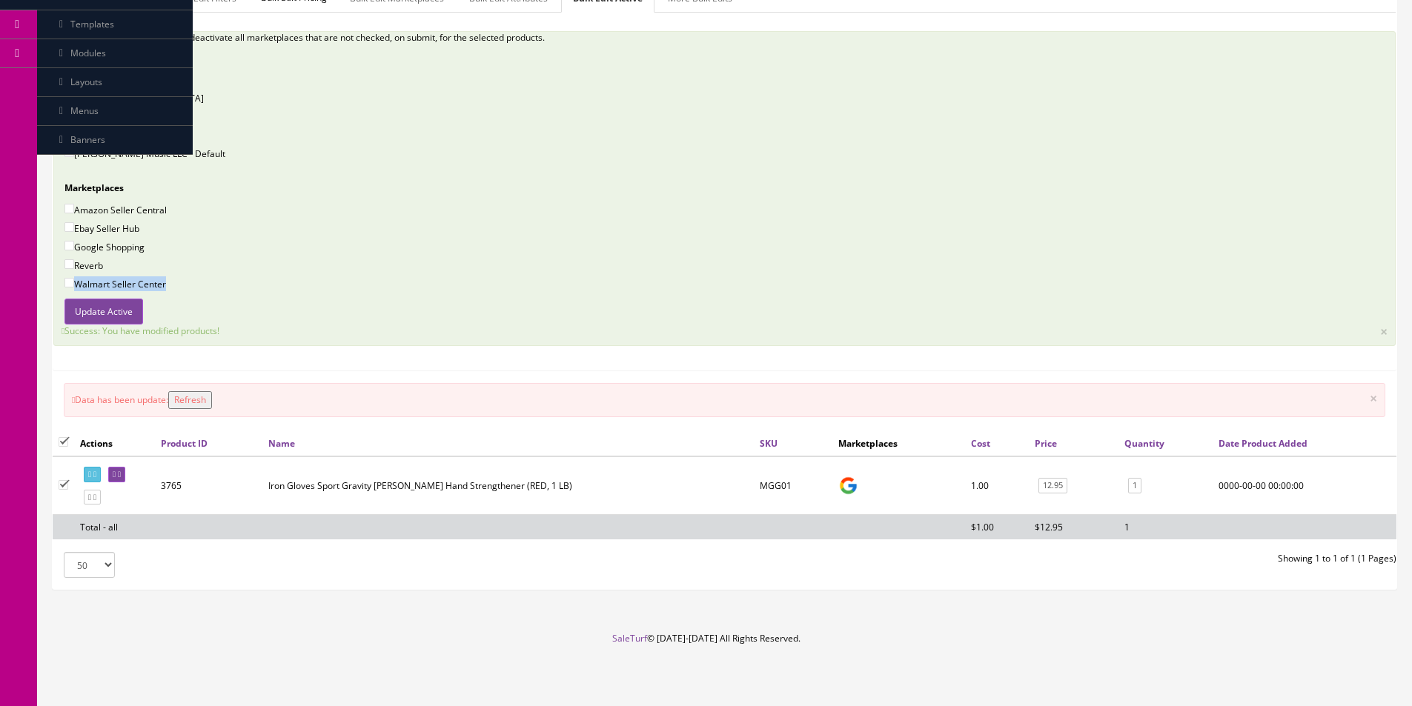
click at [857, 296] on div "Warning: This feature is set to deactivate all marketplaces that are not checke…" at bounding box center [724, 165] width 1342 height 268
click at [852, 324] on div "Update Active" at bounding box center [724, 312] width 1342 height 26
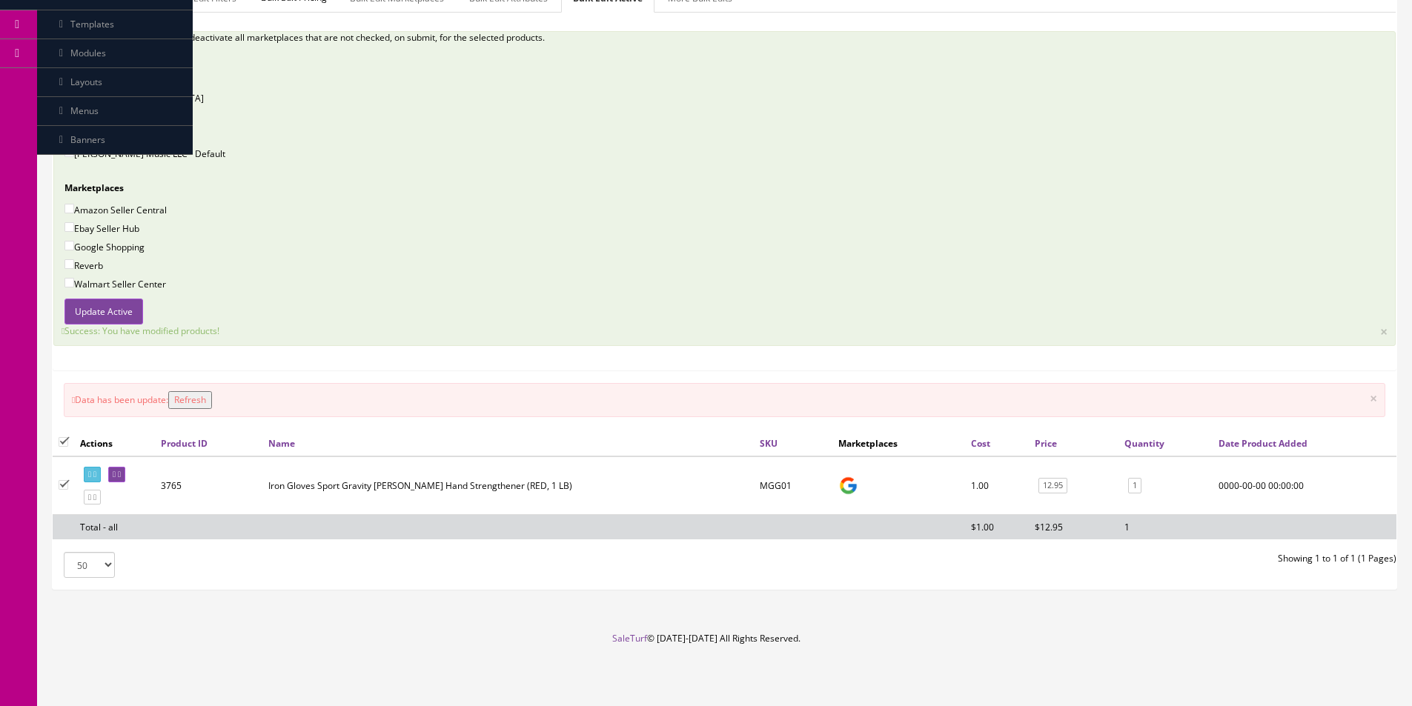
click at [852, 324] on div "Update Active" at bounding box center [724, 312] width 1342 height 26
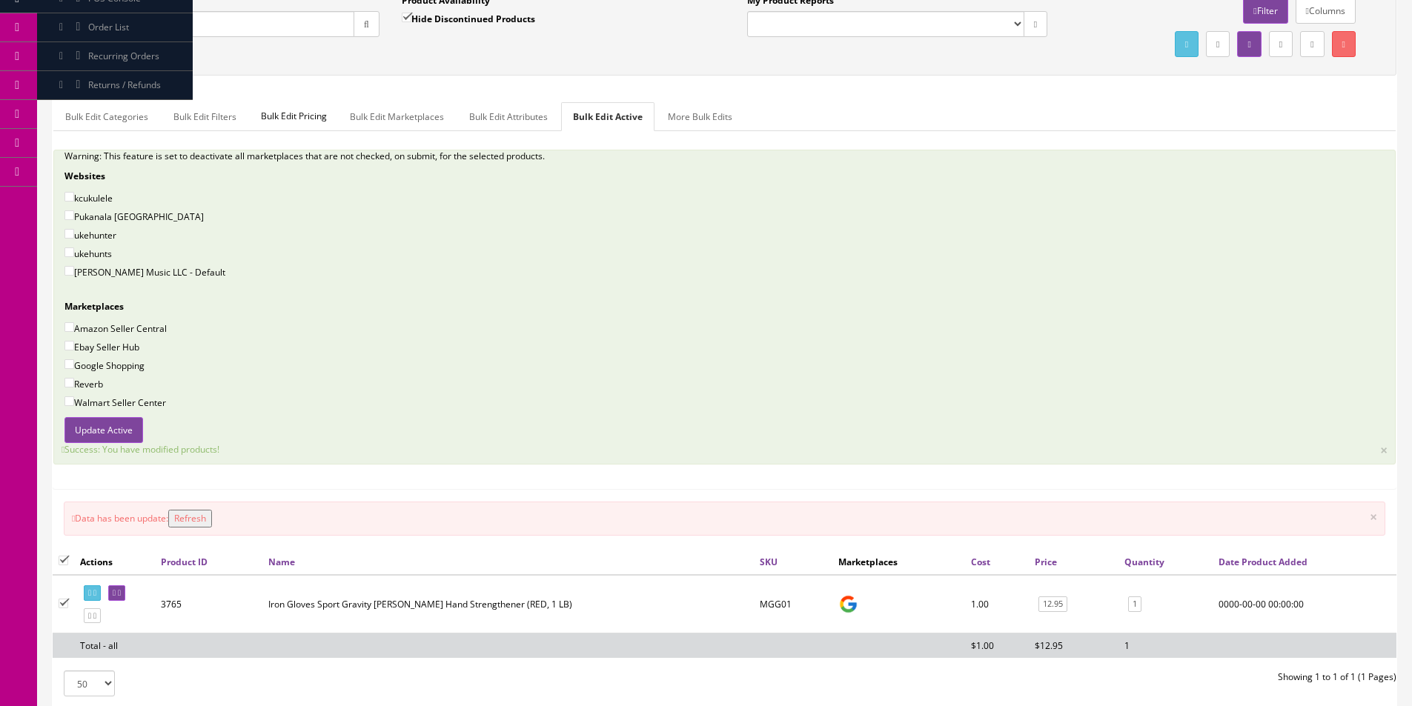
scroll to position [0, 0]
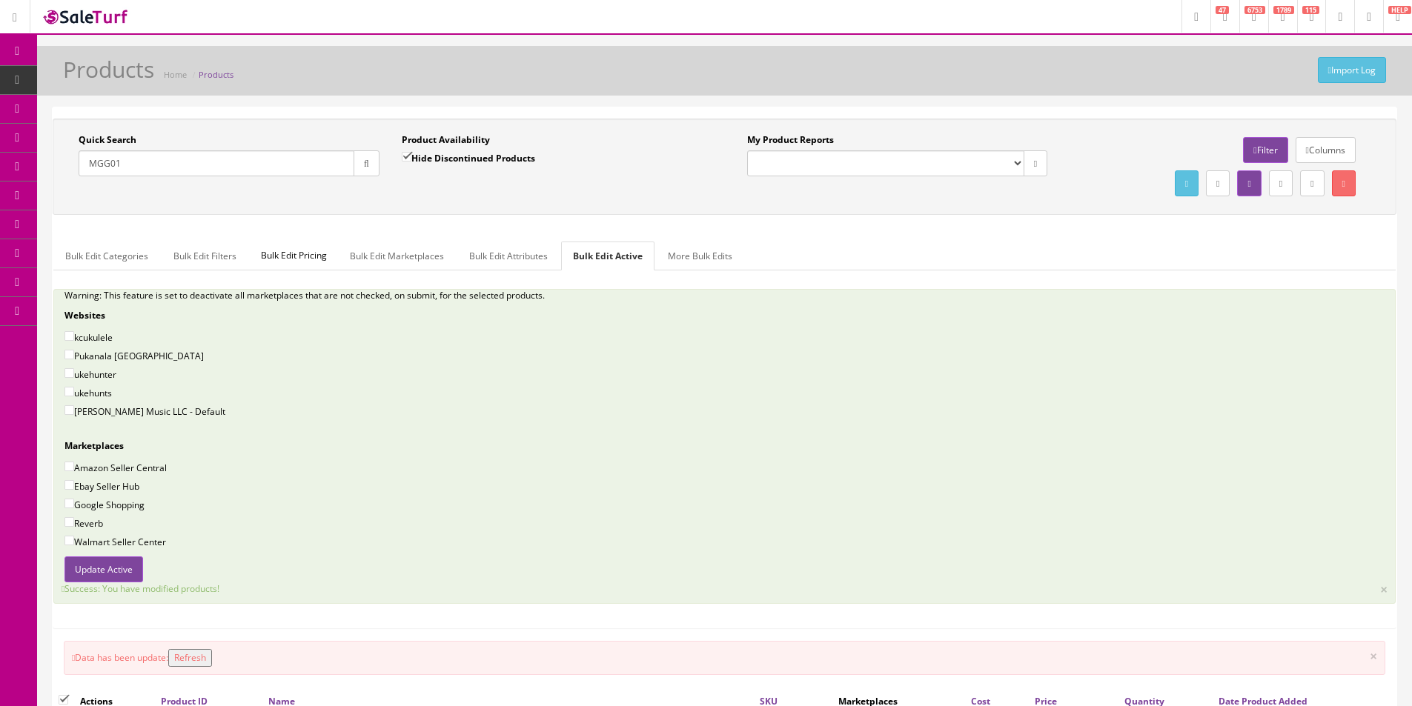
click at [887, 297] on p "Warning: This feature is set to deactivate all marketplaces that are not checke…" at bounding box center [724, 295] width 1320 height 13
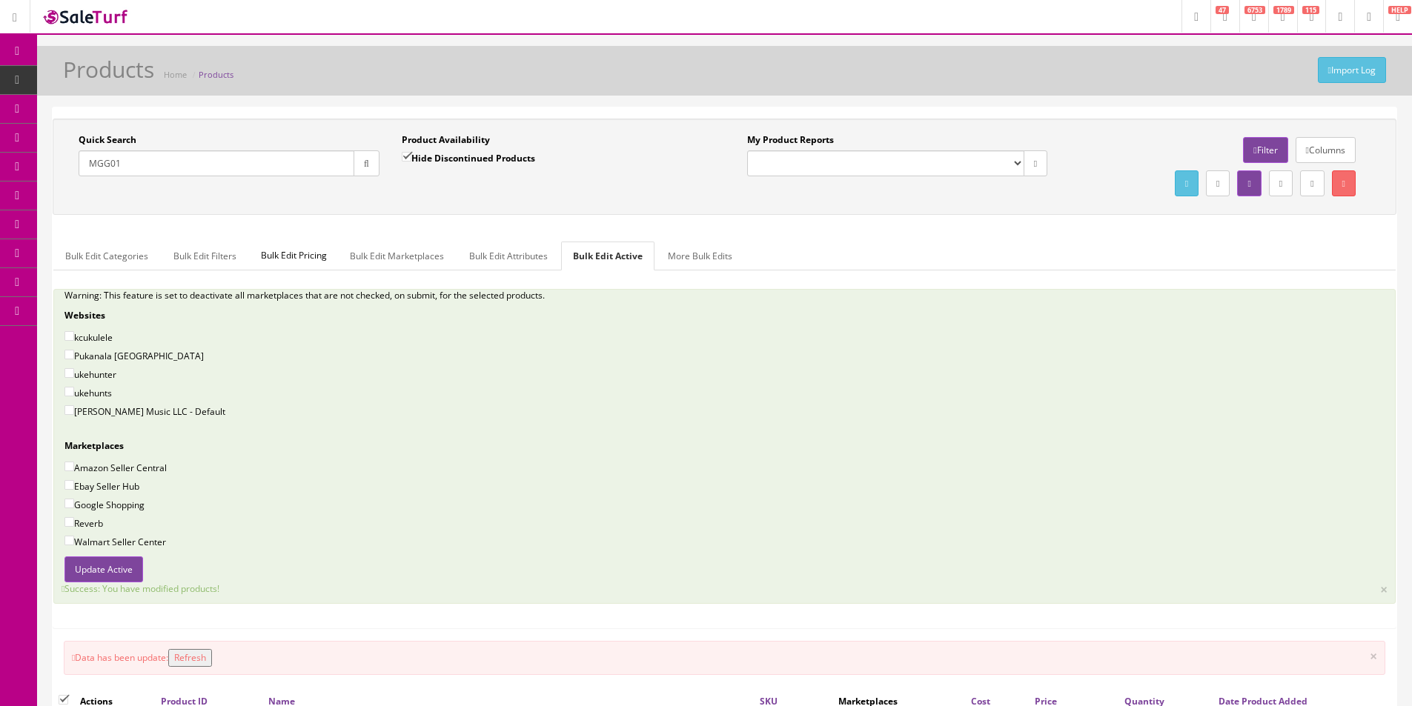
click at [888, 297] on p "Warning: This feature is set to deactivate all marketplaces that are not checke…" at bounding box center [724, 295] width 1320 height 13
click at [1128, 128] on div "Quick Search MGG01 Date From Product Availability Hide Discontinued Products Da…" at bounding box center [725, 167] width 1344 height 96
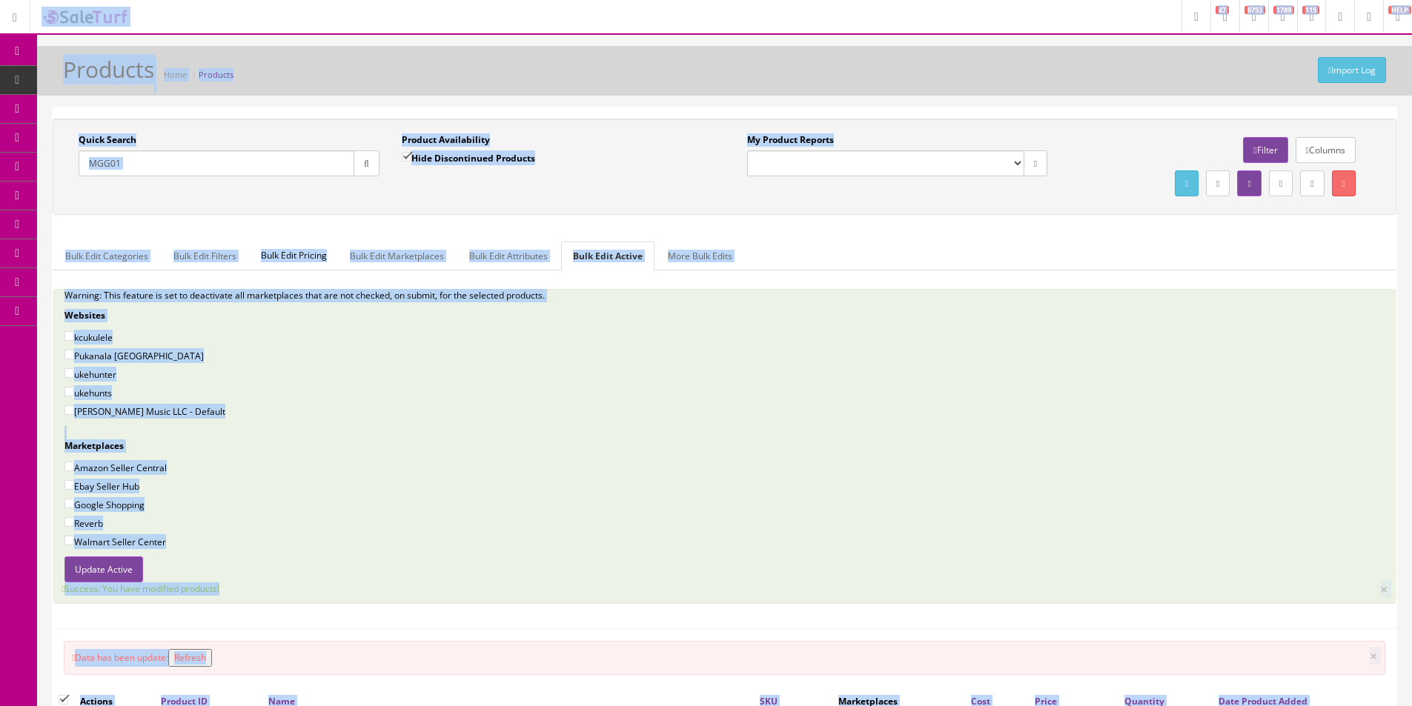
click at [1106, 91] on div "Import Log Products Home Products" at bounding box center [724, 75] width 1353 height 36
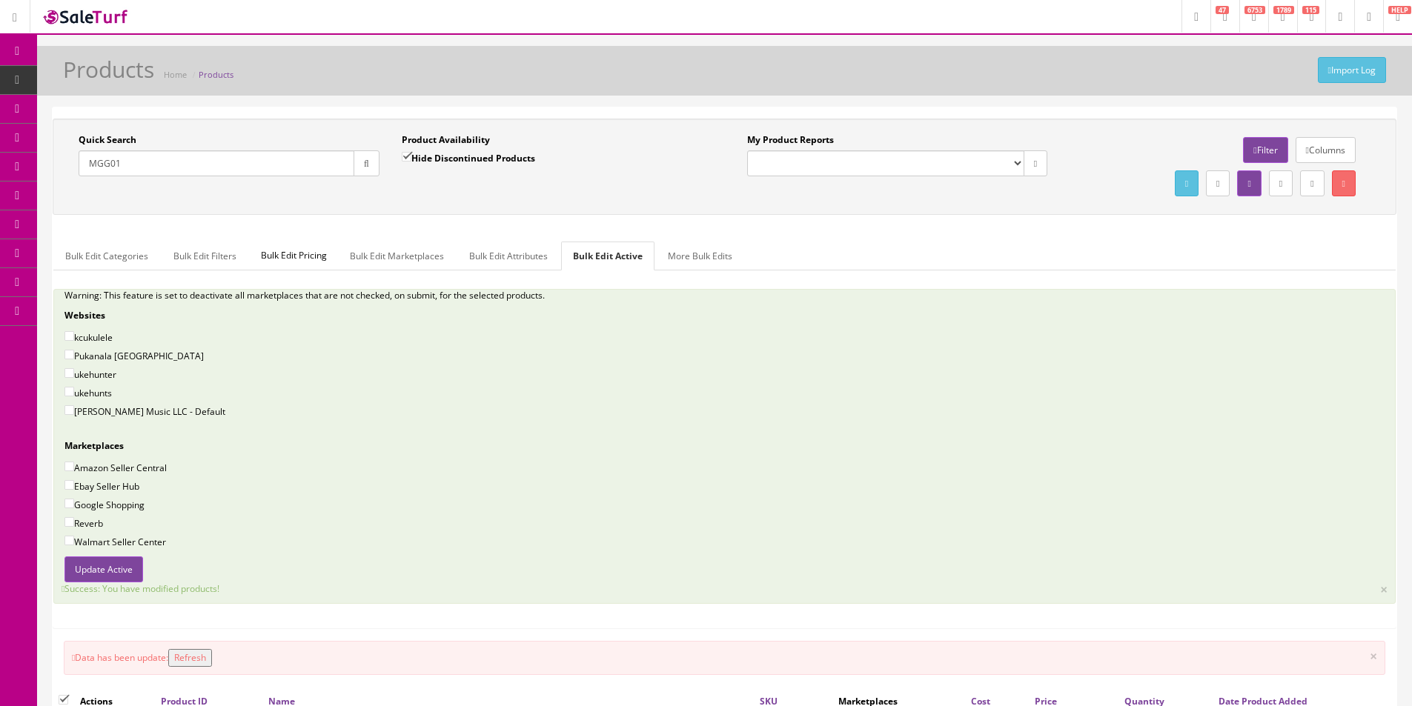
drag, startPoint x: 1106, startPoint y: 91, endPoint x: 1093, endPoint y: 7, distance: 85.4
click at [1106, 91] on div "Import Log Products Home Products" at bounding box center [724, 75] width 1353 height 36
click at [229, 153] on input "MGG01" at bounding box center [217, 163] width 276 height 26
paste input "EC24060012"
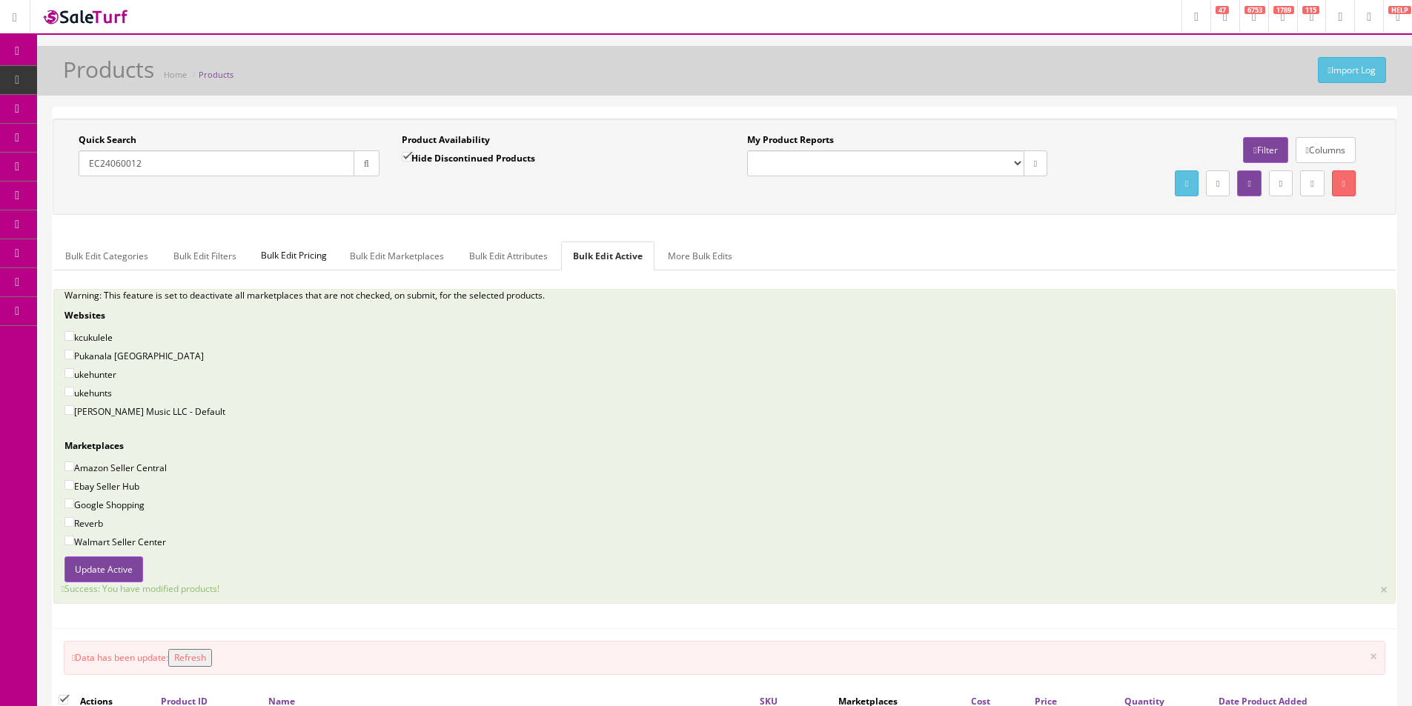
type input "EC24060012"
drag, startPoint x: 379, startPoint y: 159, endPoint x: 383, endPoint y: 185, distance: 26.2
click at [380, 160] on div "Quick Search EC24060012 Date From" at bounding box center [228, 160] width 323 height 54
click at [383, 185] on div "Quick Search EC24060012 Date From" at bounding box center [228, 160] width 323 height 54
click at [380, 165] on div "Quick Search EC24060012 Date From" at bounding box center [228, 160] width 323 height 54
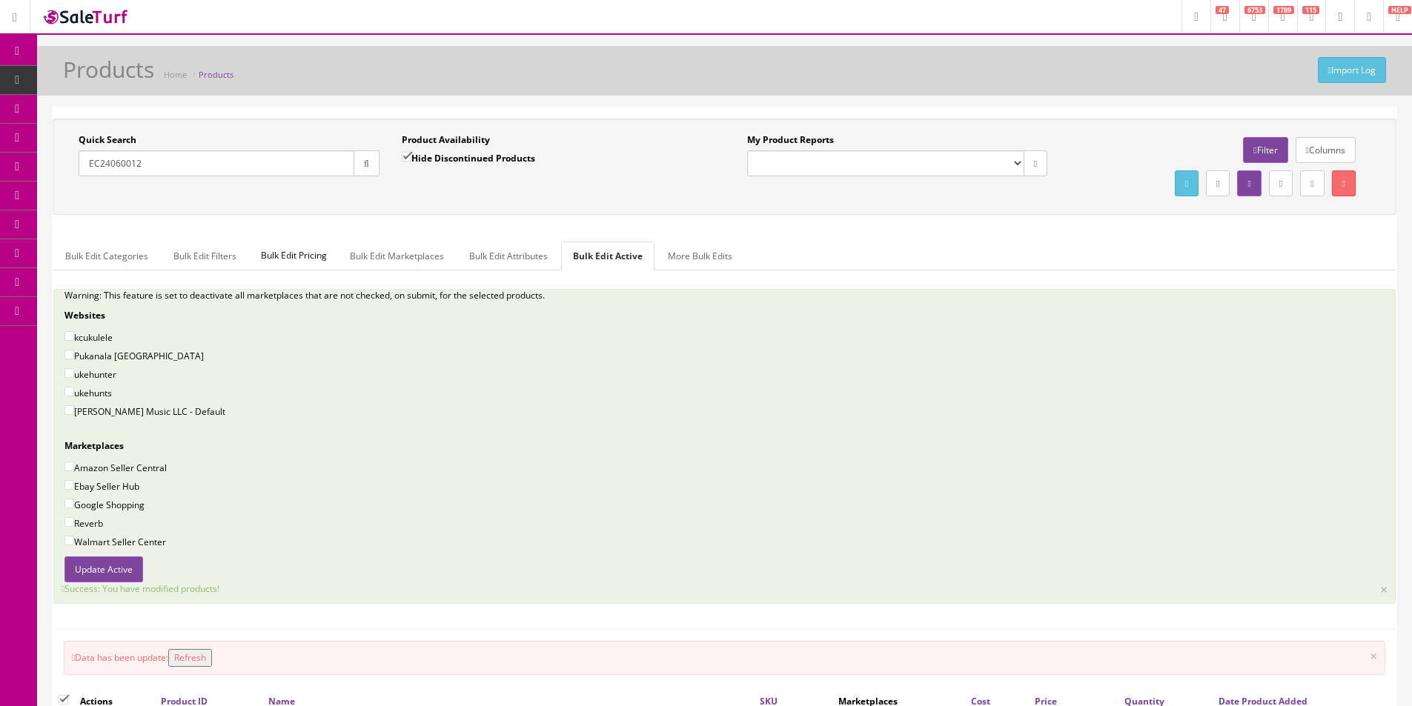
click at [375, 164] on button "button" at bounding box center [367, 163] width 26 height 26
click at [396, 181] on div "Product Availability Hide Discontinued Products Date To" at bounding box center [552, 160] width 323 height 54
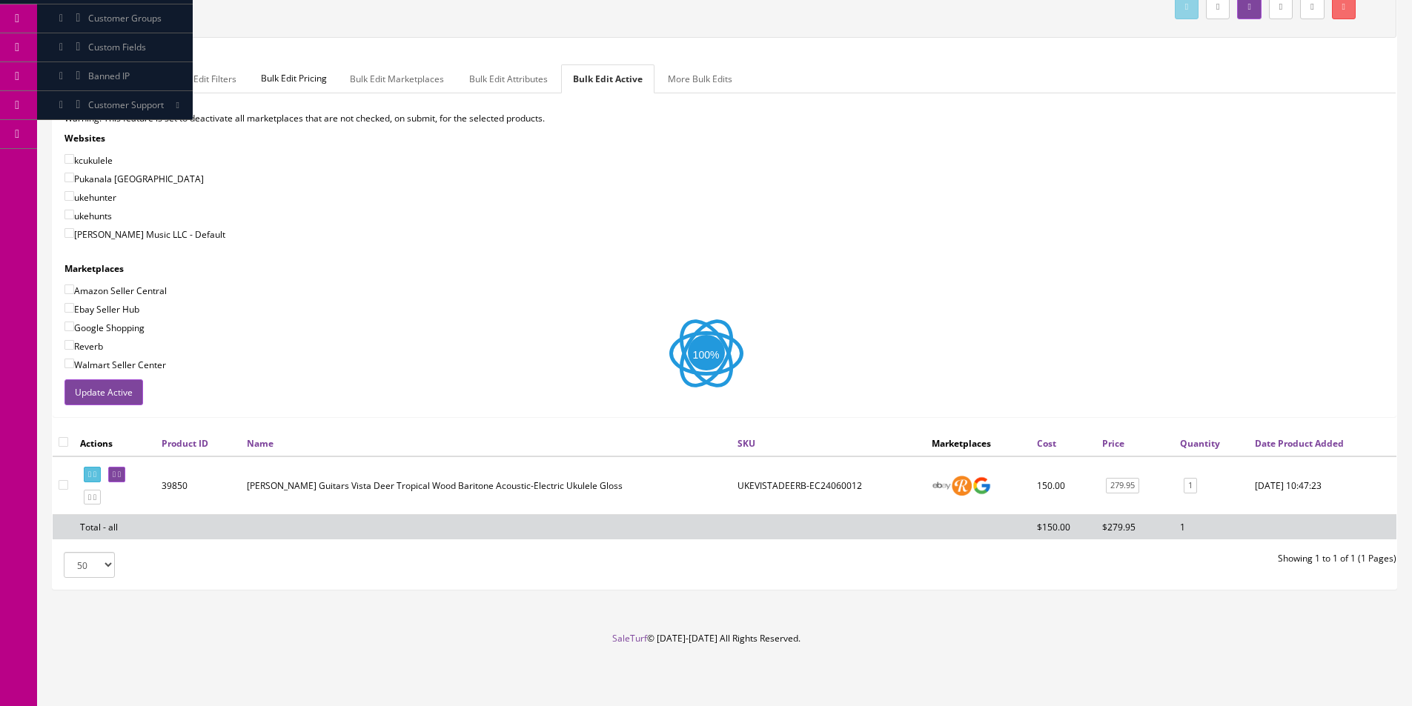
scroll to position [177, 0]
click at [67, 445] on input "checkbox" at bounding box center [64, 442] width 10 height 10
checkbox input "true"
checkbox input"] "true"
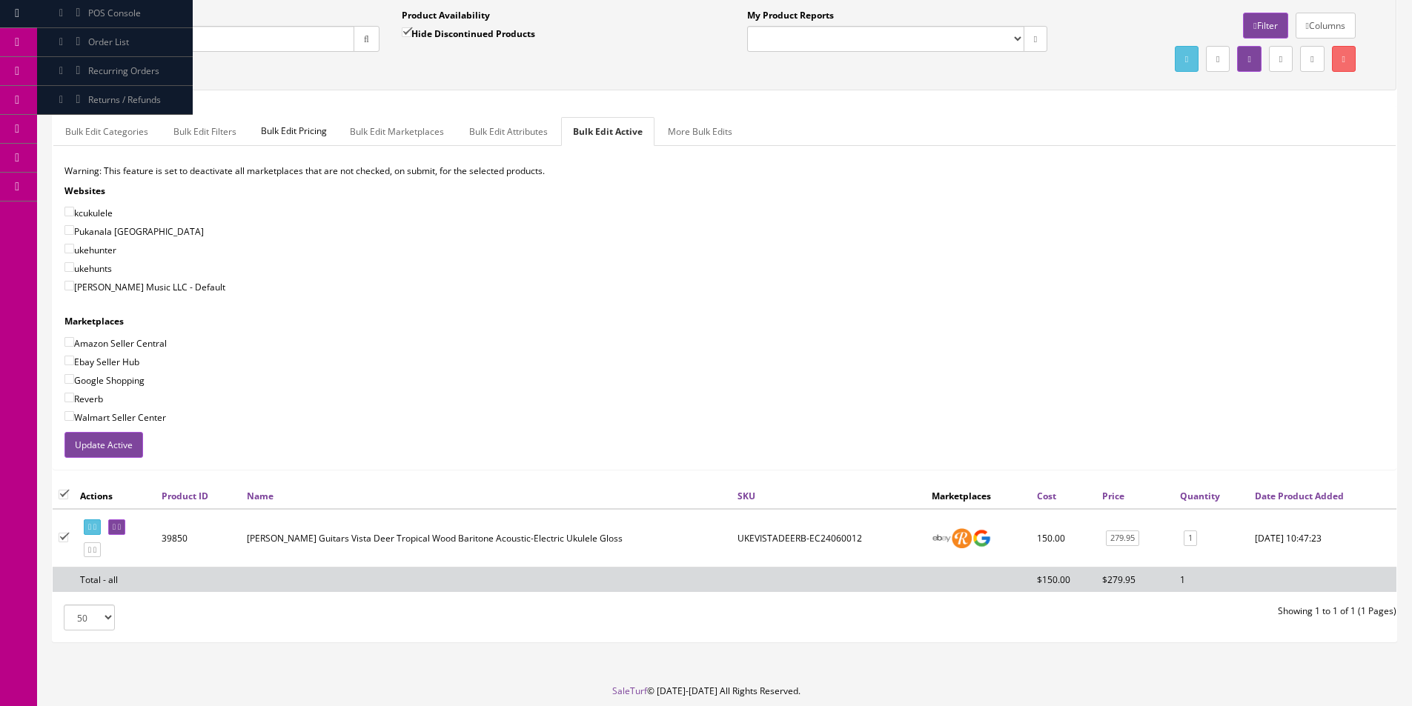
scroll to position [103, 0]
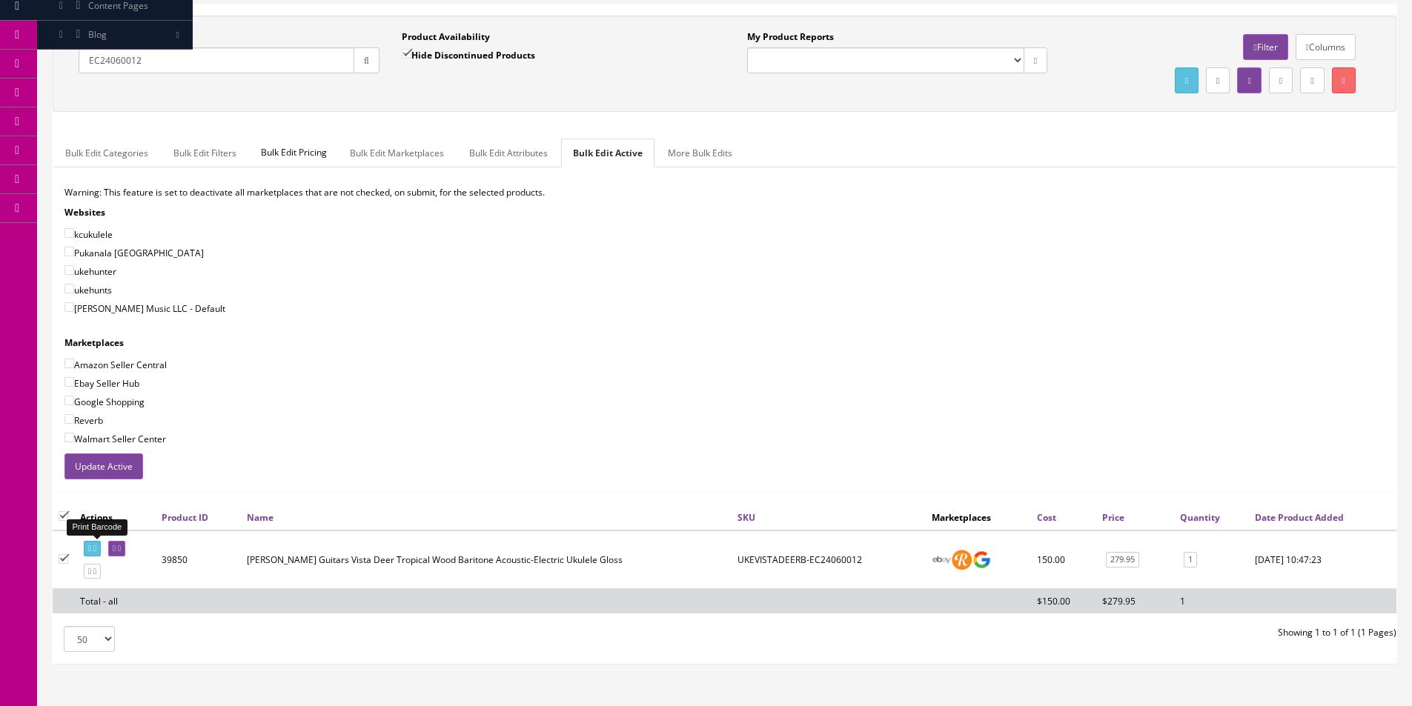
click at [101, 554] on link at bounding box center [92, 549] width 17 height 16
click at [1227, 245] on div "Pukanala [GEOGRAPHIC_DATA]" at bounding box center [724, 252] width 1320 height 15
click at [1221, 251] on div "Pukanala [GEOGRAPHIC_DATA]" at bounding box center [724, 252] width 1320 height 15
click at [1221, 253] on div "Pukanala [GEOGRAPHIC_DATA]" at bounding box center [724, 252] width 1320 height 15
click at [230, 67] on input "EC24060012" at bounding box center [217, 60] width 276 height 26
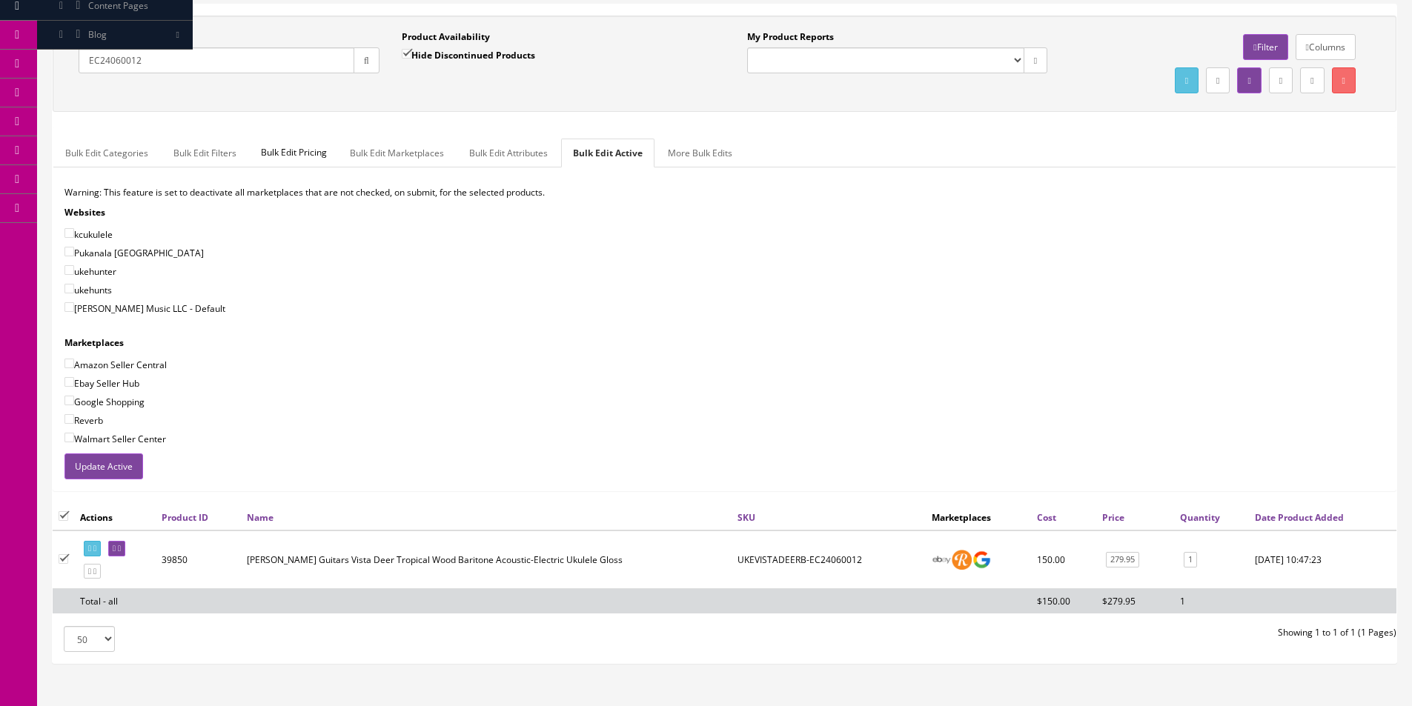
click at [230, 67] on input "EC24060012" at bounding box center [217, 60] width 276 height 26
click at [121, 546] on icon at bounding box center [119, 549] width 3 height 8
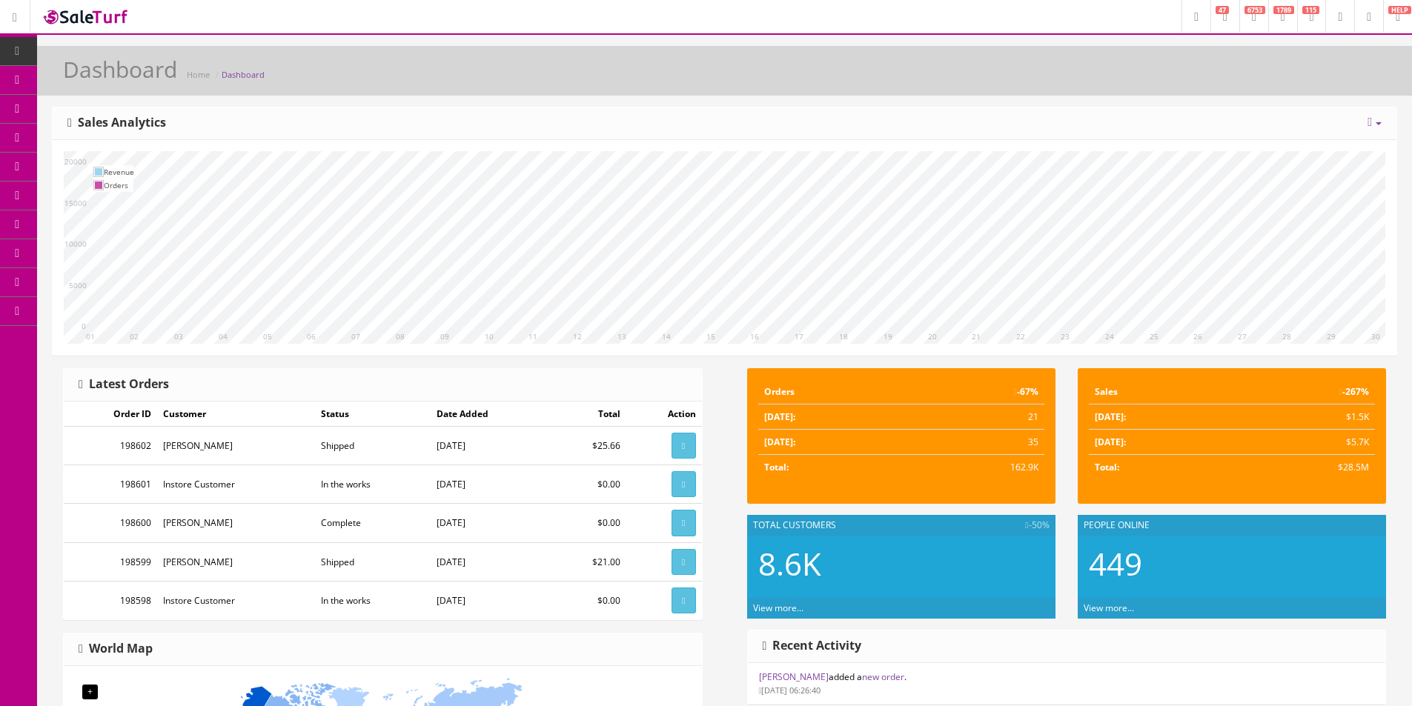
click at [5, 37] on link "Dashboard" at bounding box center [18, 51] width 37 height 29
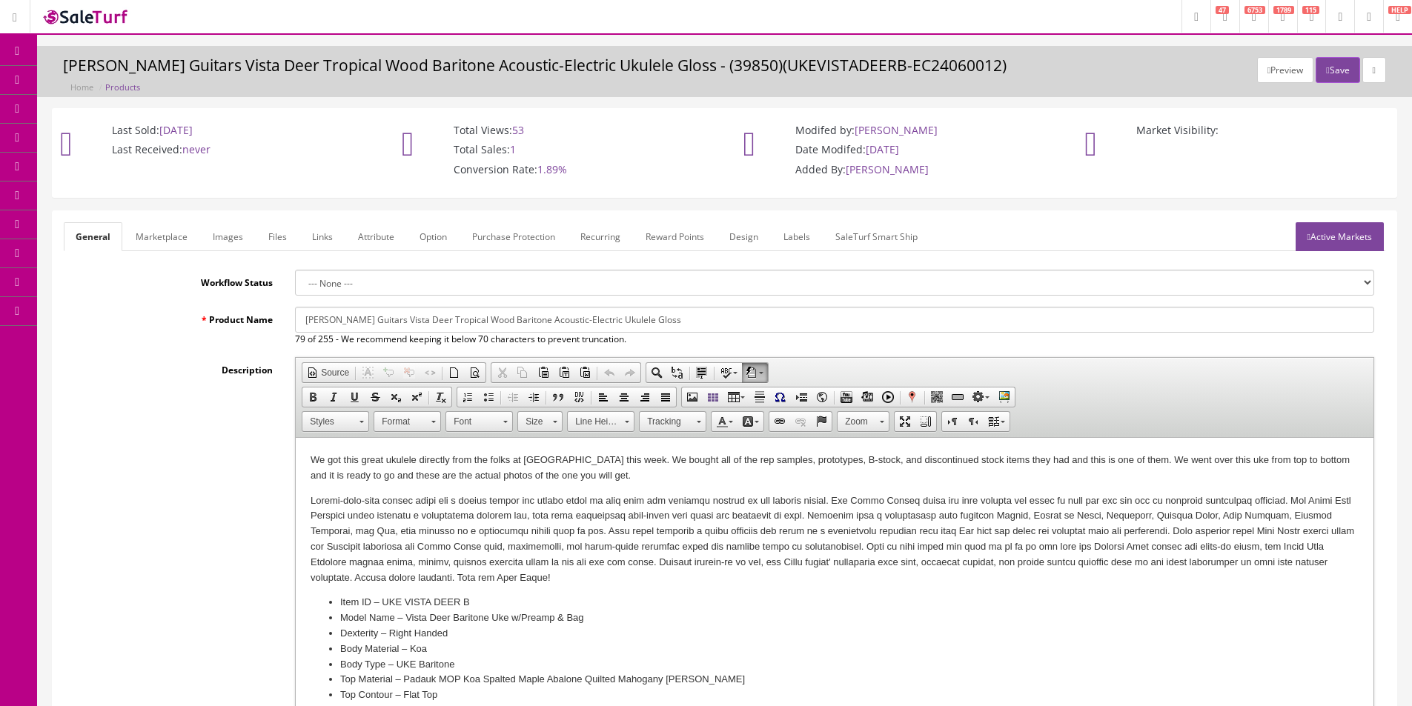
click at [509, 471] on p "We got this great ukulele directly from the folks at [GEOGRAPHIC_DATA] this wee…" at bounding box center [835, 468] width 1048 height 31
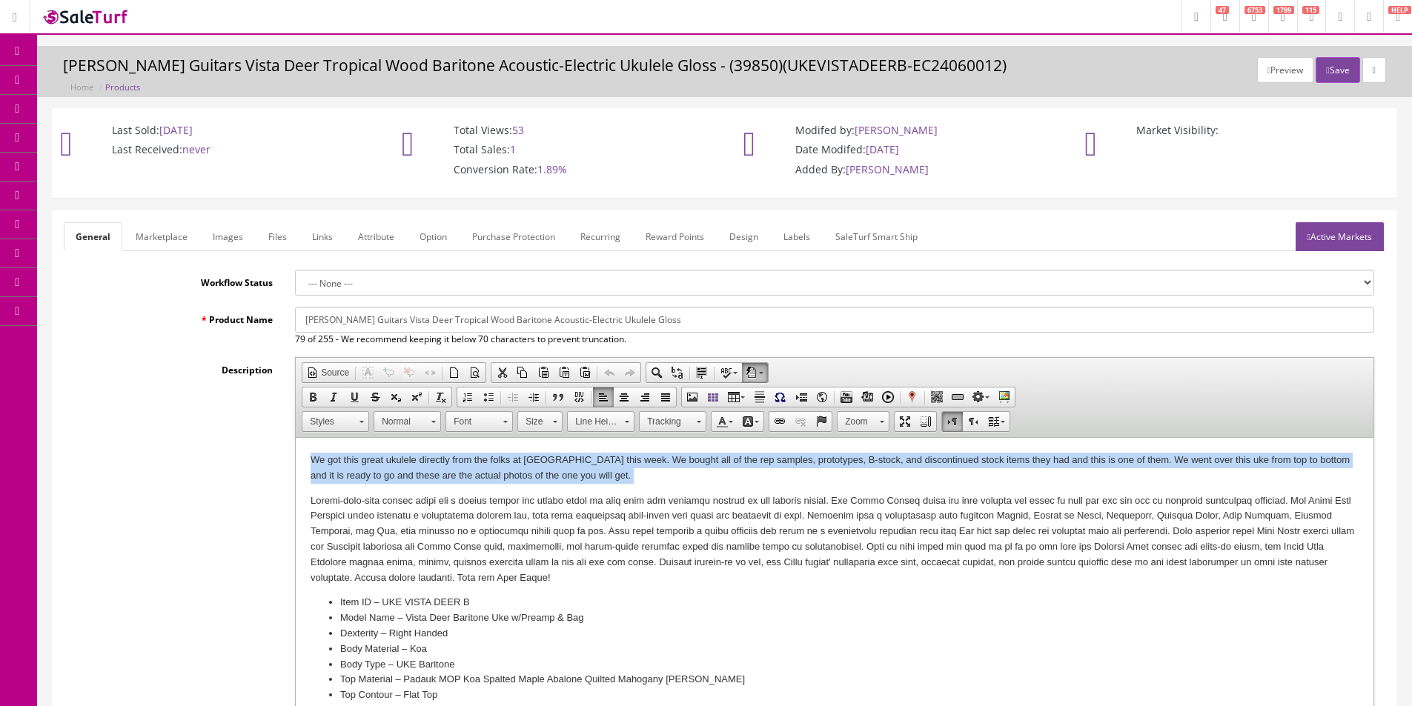
click at [509, 471] on p "We got this great ukulele directly from the folks at [GEOGRAPHIC_DATA] this wee…" at bounding box center [835, 468] width 1048 height 31
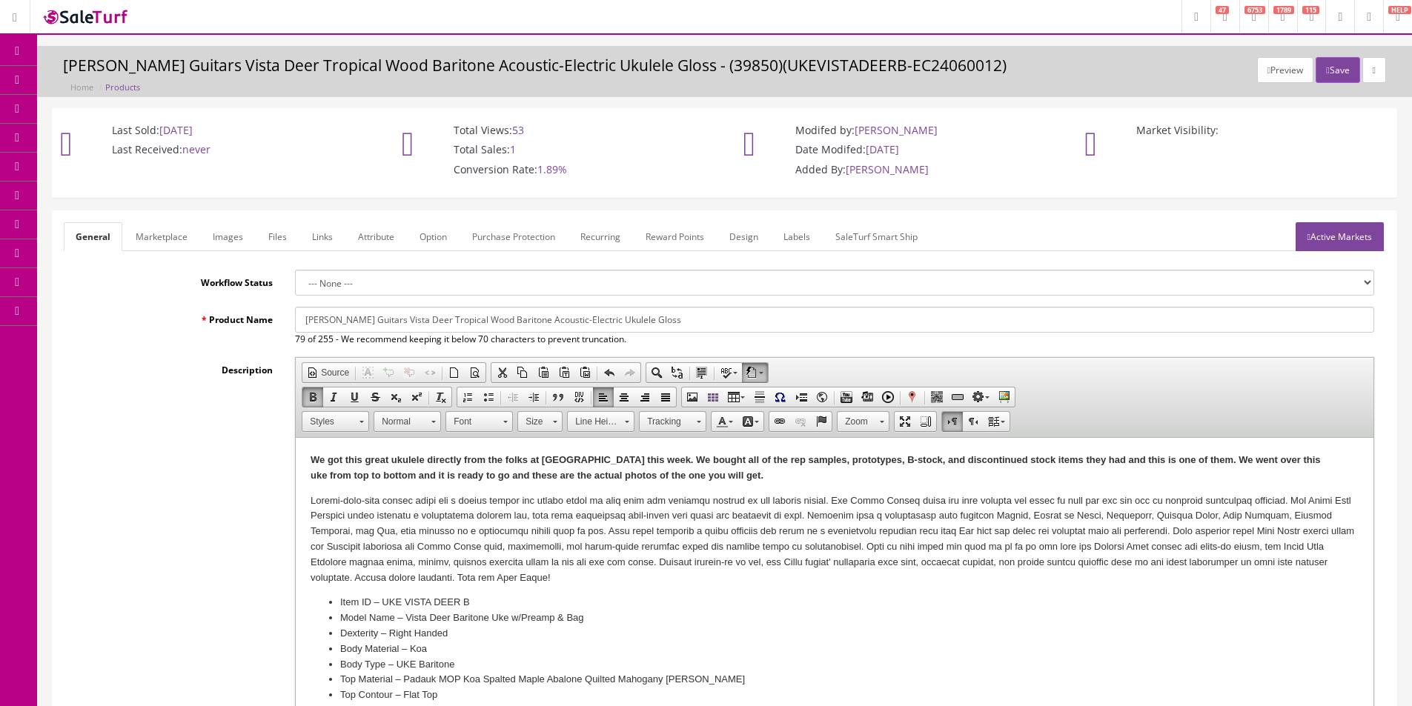
click at [176, 246] on link "Marketplace" at bounding box center [162, 236] width 76 height 29
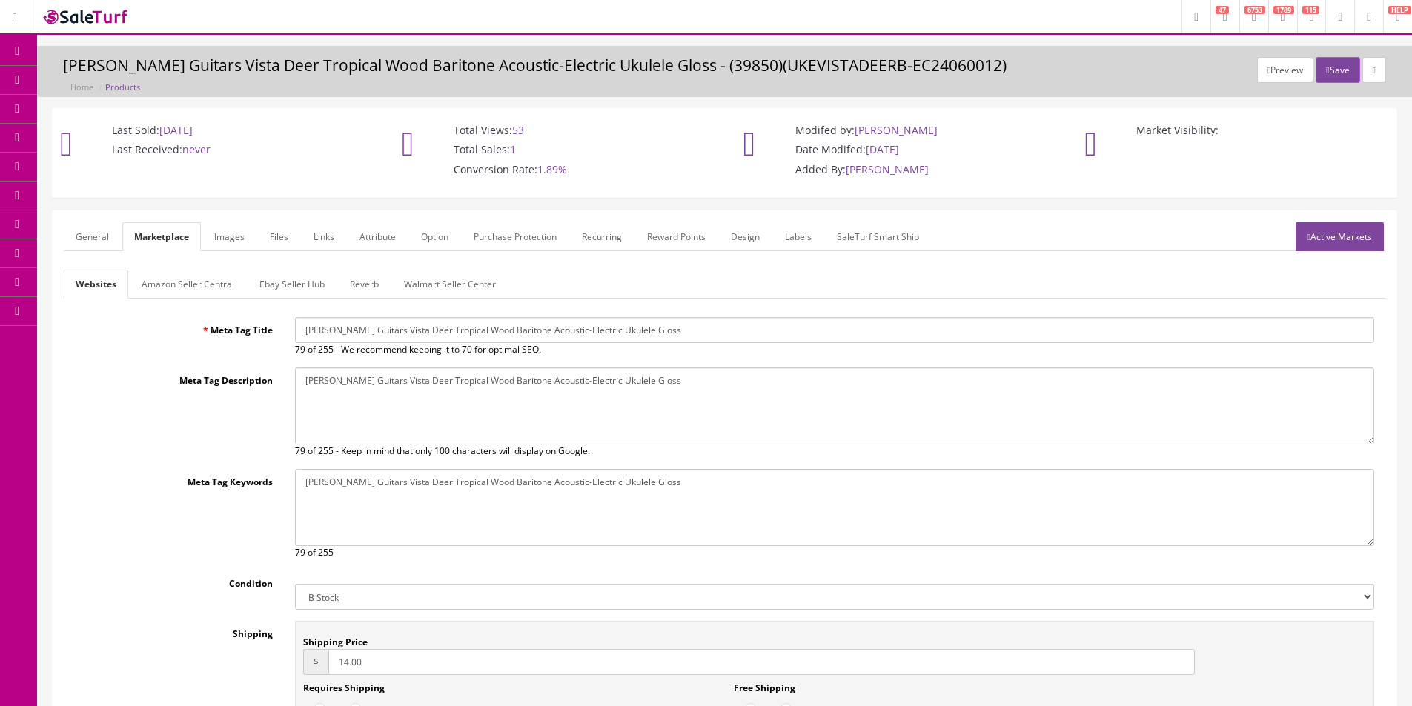
click at [202, 288] on link "Amazon Seller Central" at bounding box center [188, 284] width 116 height 29
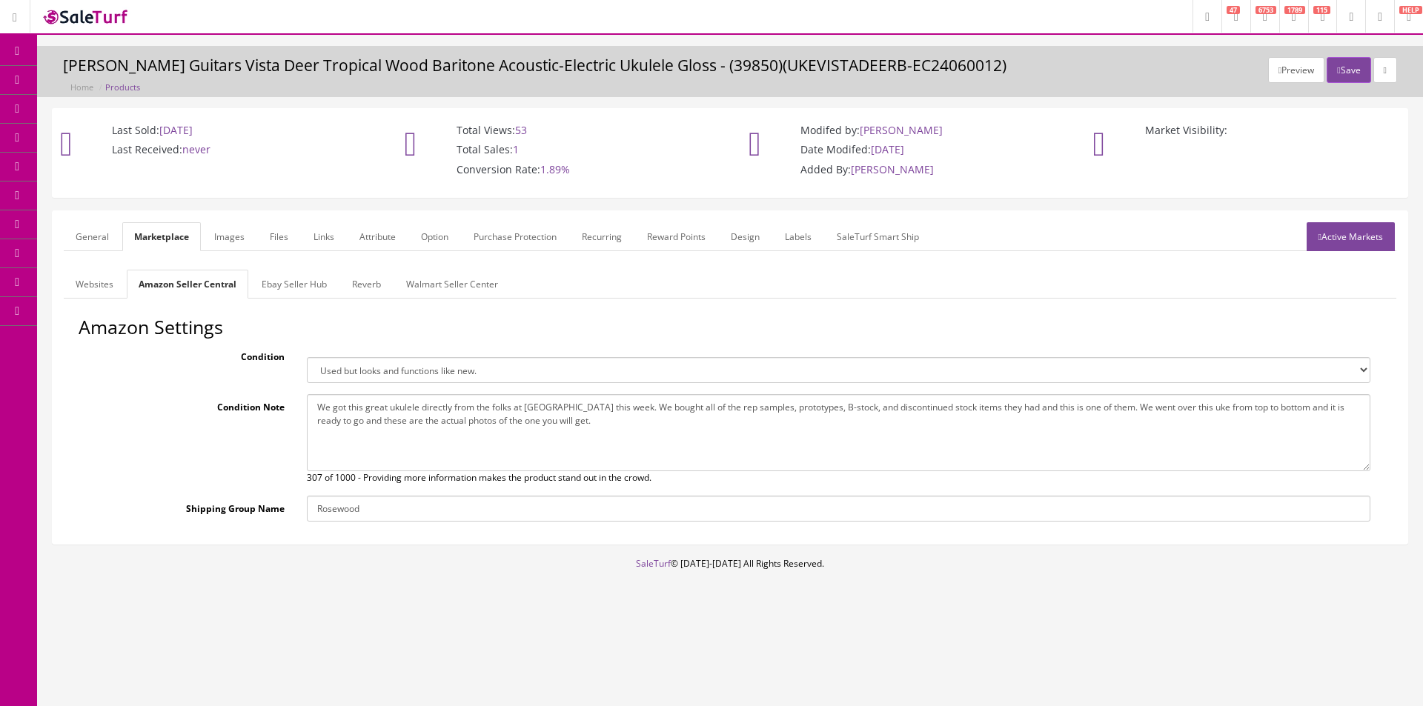
click at [292, 292] on link "Ebay Seller Hub" at bounding box center [294, 284] width 89 height 29
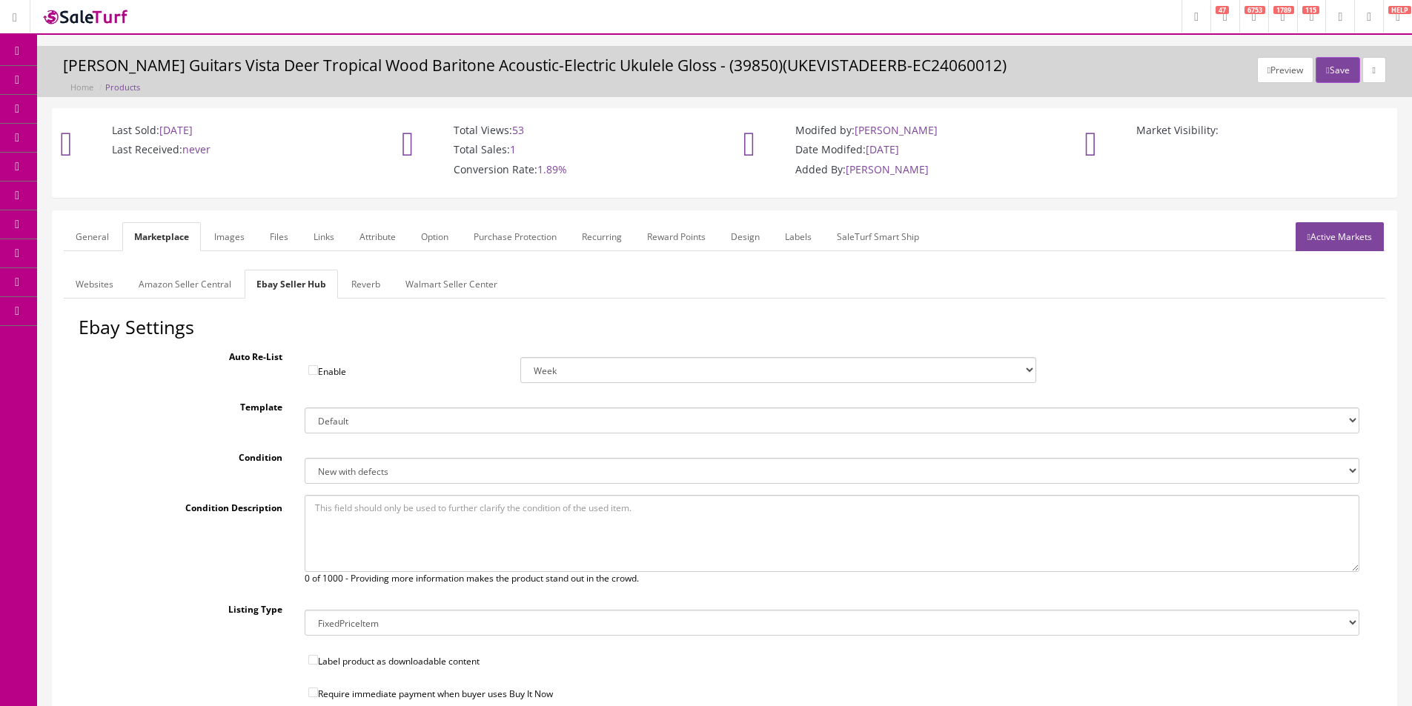
click at [362, 288] on link "Reverb" at bounding box center [365, 284] width 53 height 29
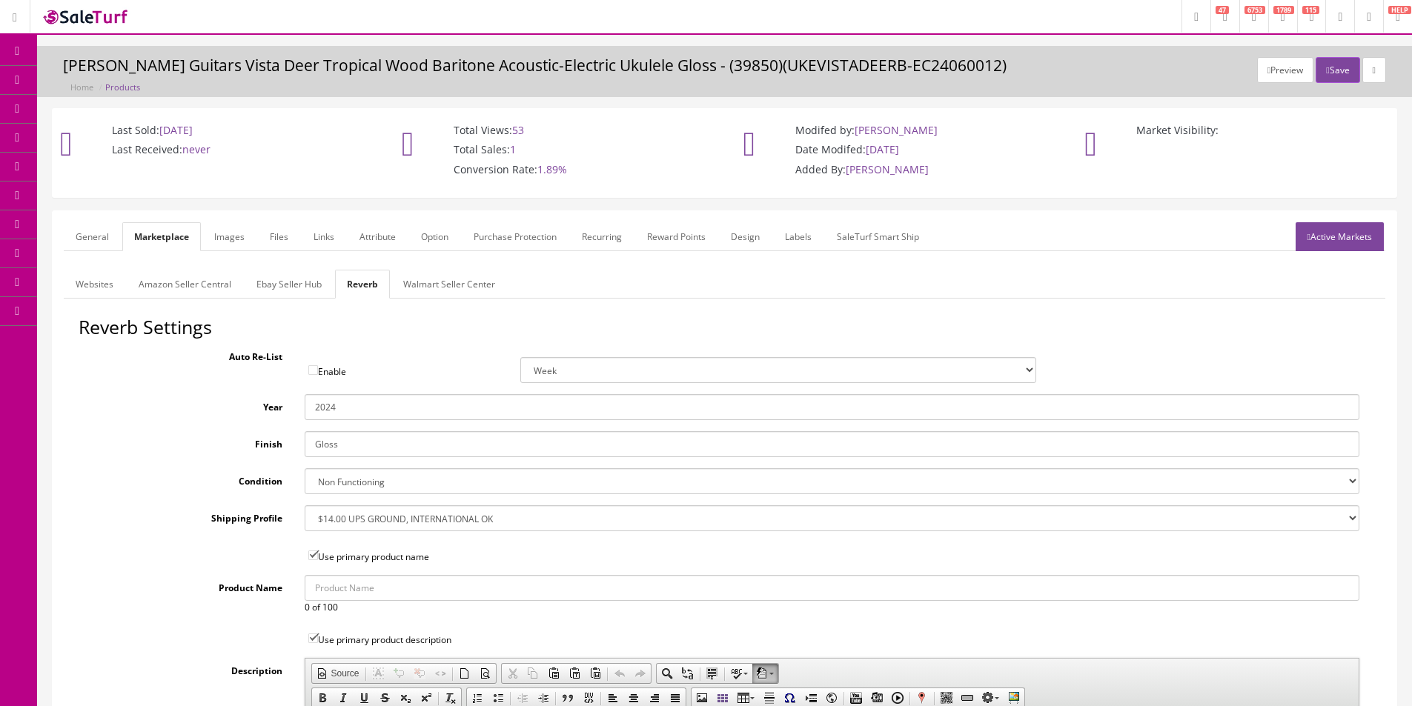
click at [305, 284] on link "Ebay Seller Hub" at bounding box center [289, 284] width 89 height 29
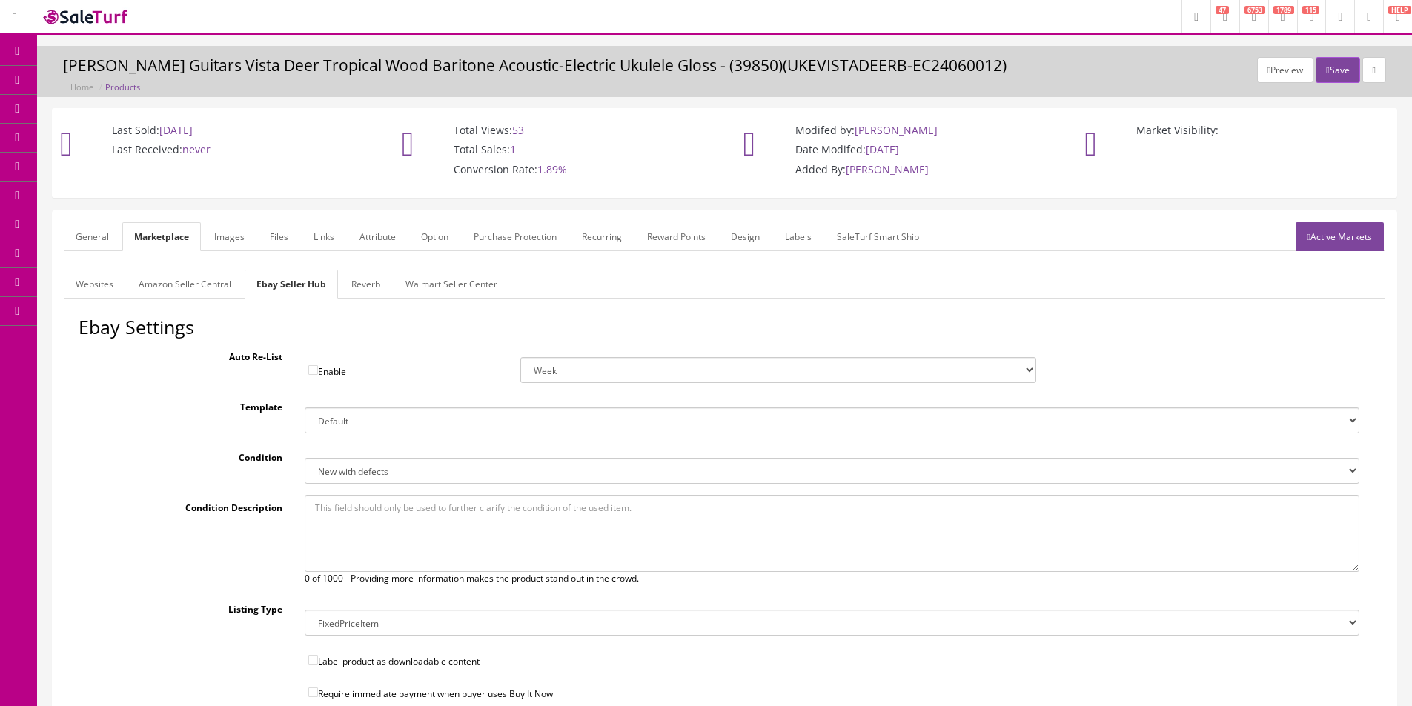
drag, startPoint x: 372, startPoint y: 465, endPoint x: 372, endPoint y: 476, distance: 11.1
click at [372, 465] on select "New New other New with defects Manufacturer refurbished Seller refurbished Used…" at bounding box center [832, 471] width 1055 height 26
select select "1500"
click at [305, 458] on select "New New other New with defects Manufacturer refurbished Seller refurbished Used…" at bounding box center [832, 471] width 1055 height 26
click at [374, 281] on link "Reverb" at bounding box center [365, 284] width 53 height 29
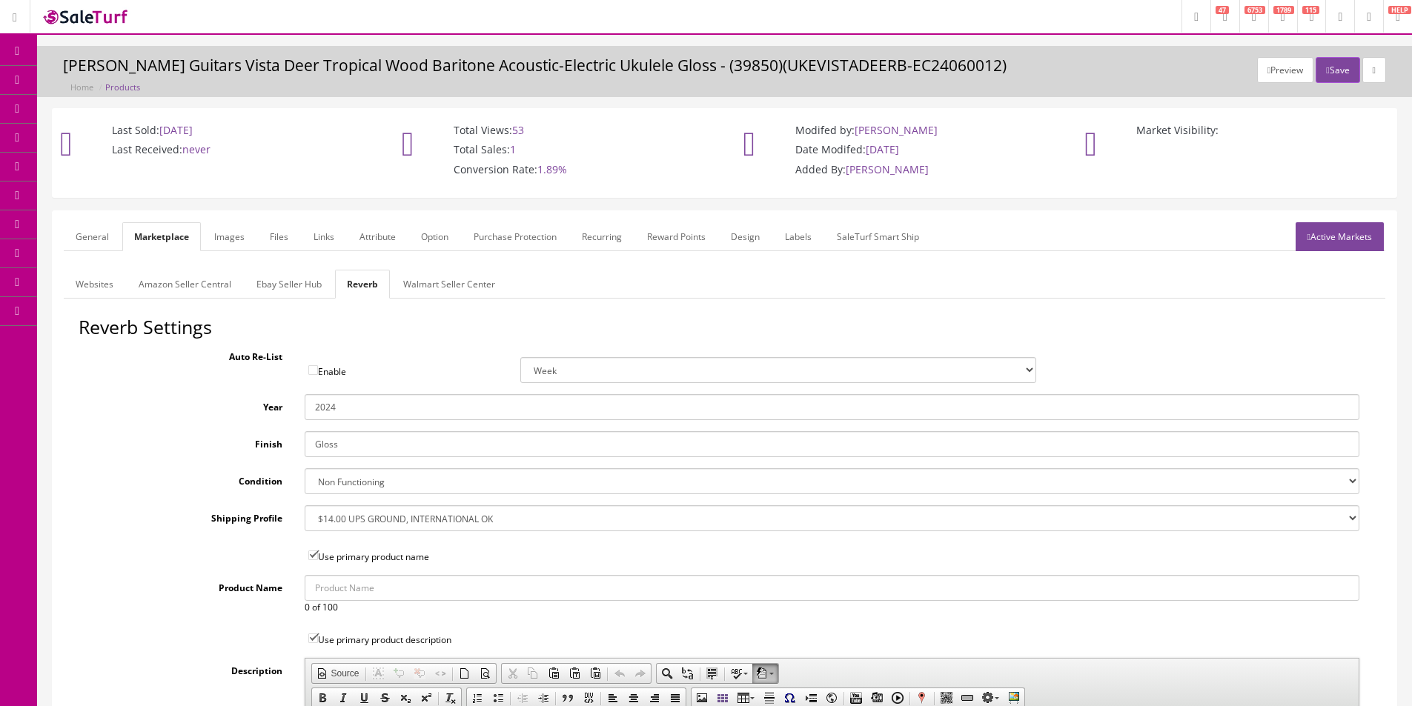
click at [362, 483] on select "Brand New Mint Excellent Very Good Good Fair Poor B-Stock Non Functioning" at bounding box center [832, 481] width 1055 height 26
select select "df268ad1-c462-4ba6-b6db-e007e23922ea"
click at [305, 468] on select "Brand New Mint Excellent Very Good Good Fair Poor B-Stock Non Functioning" at bounding box center [832, 481] width 1055 height 26
click at [1326, 68] on icon "button" at bounding box center [1327, 70] width 3 height 9
